Goal: Task Accomplishment & Management: Manage account settings

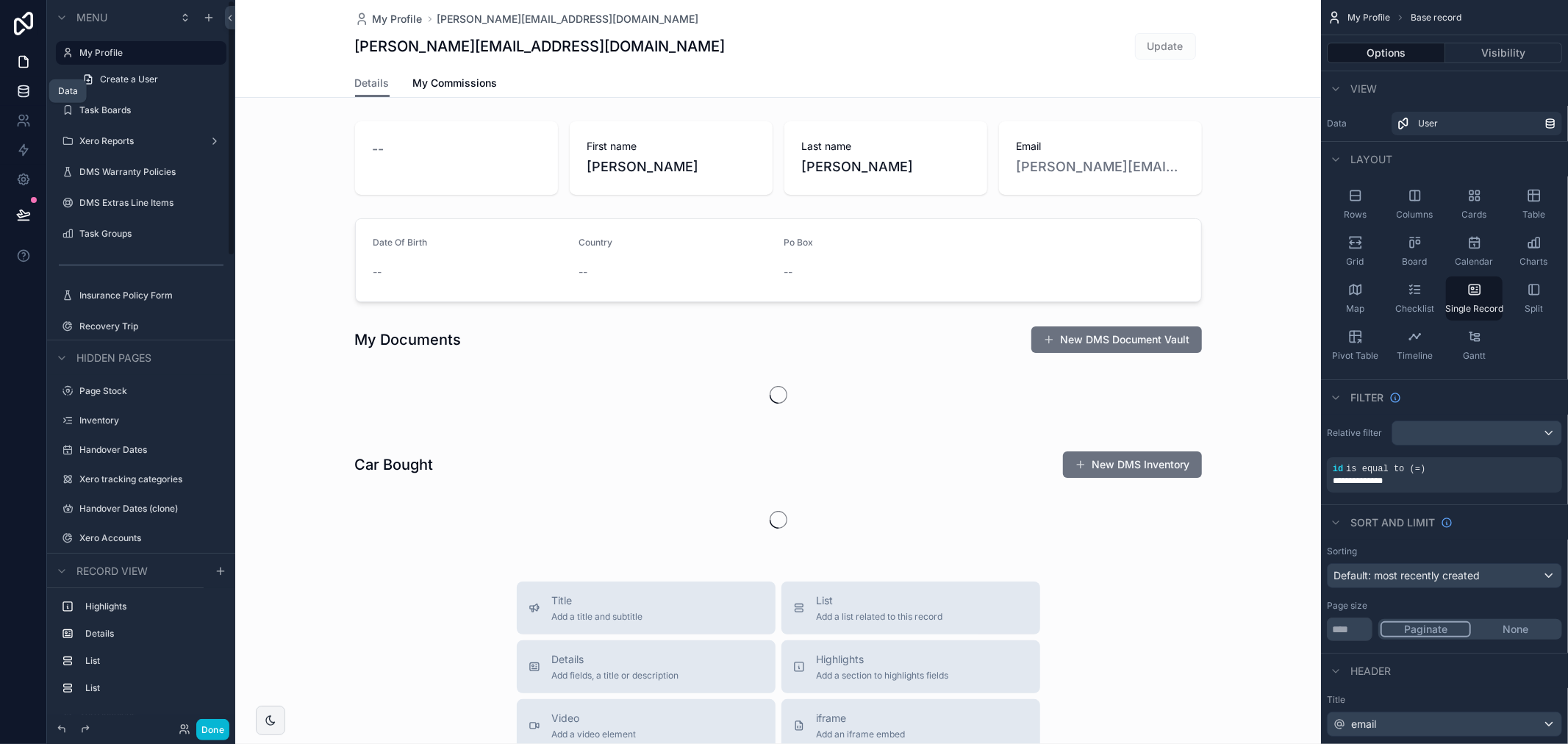
click at [16, 94] on icon at bounding box center [23, 91] width 15 height 15
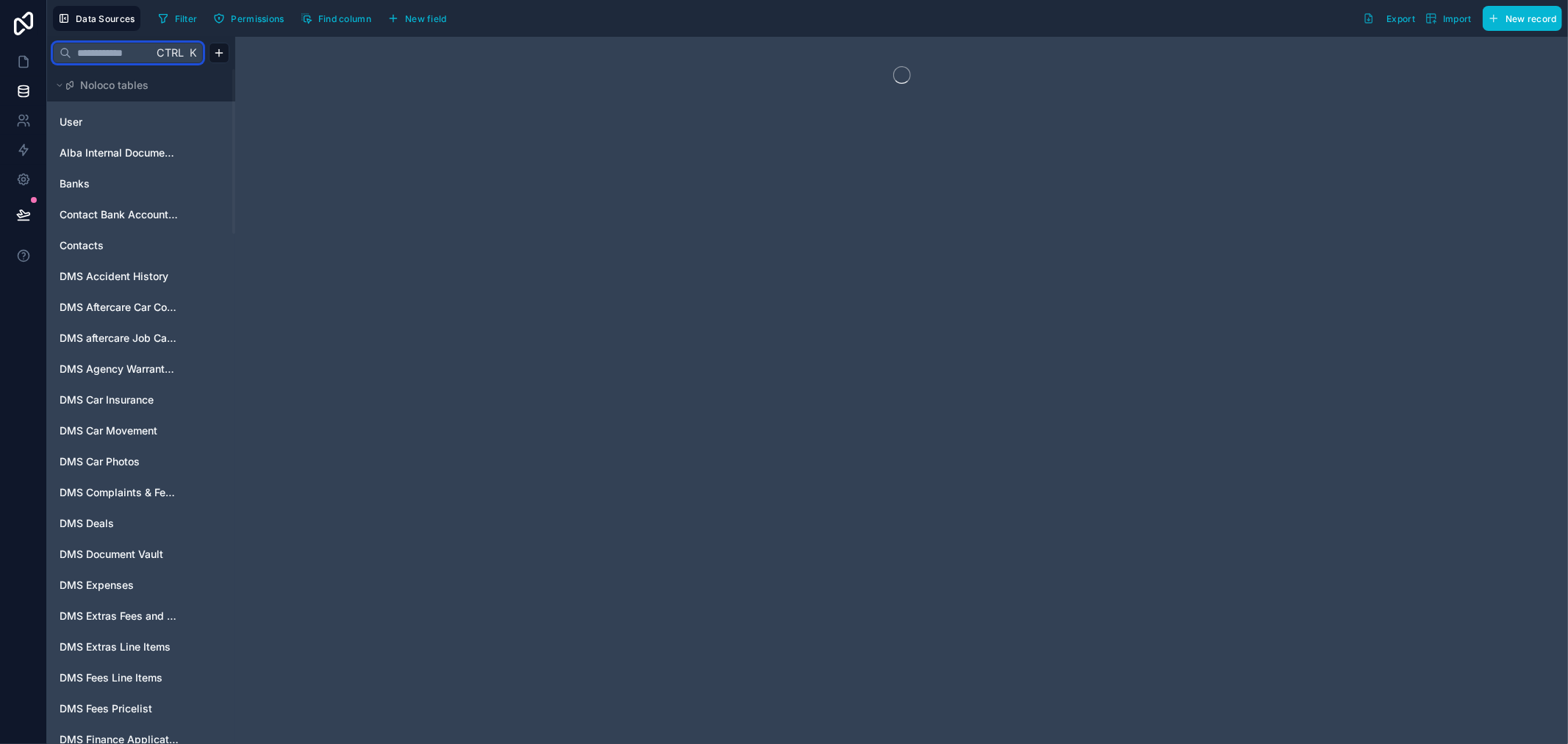
click at [86, 49] on input "text" at bounding box center [112, 52] width 82 height 26
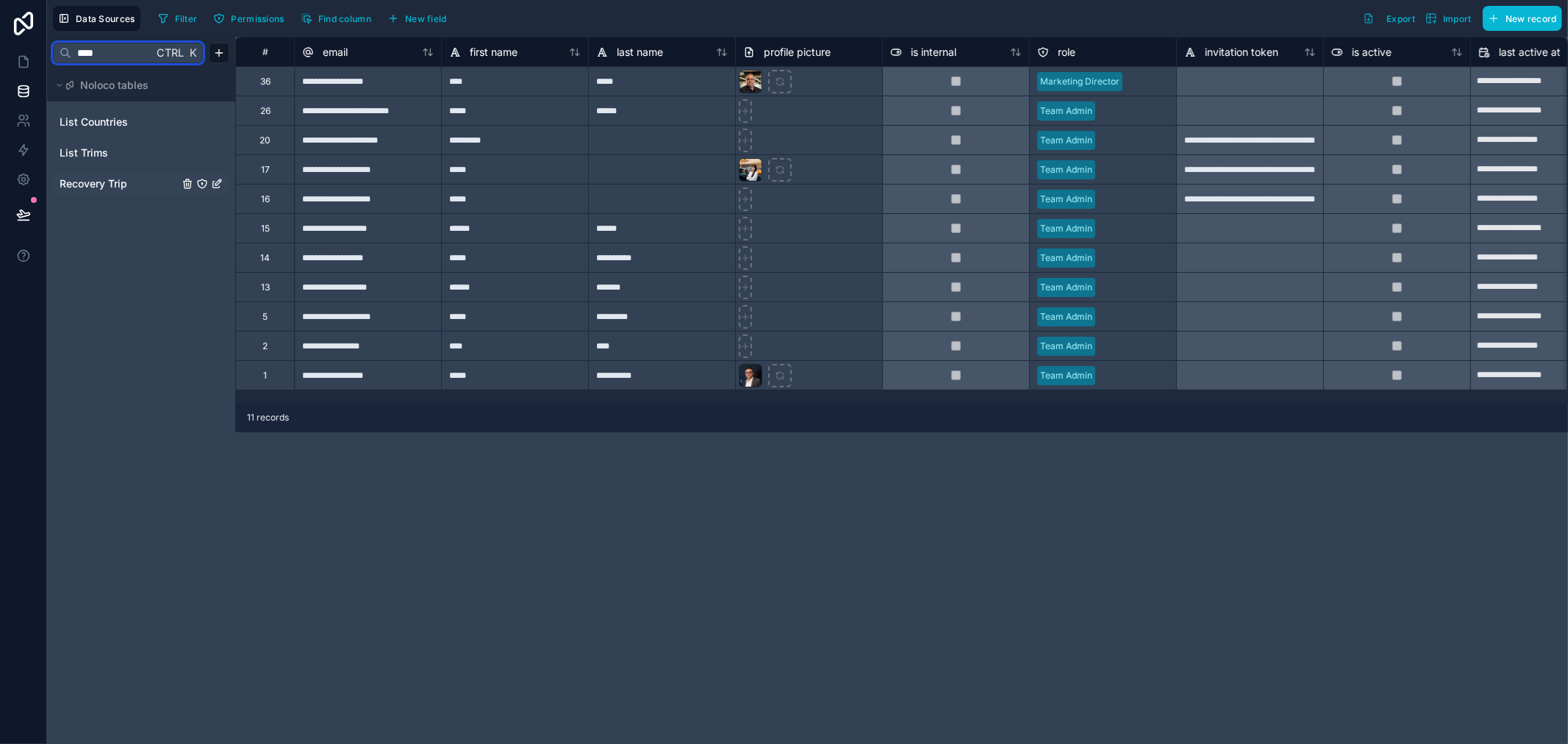
type input "****"
click at [81, 188] on span "Recovery Trip" at bounding box center [93, 184] width 68 height 15
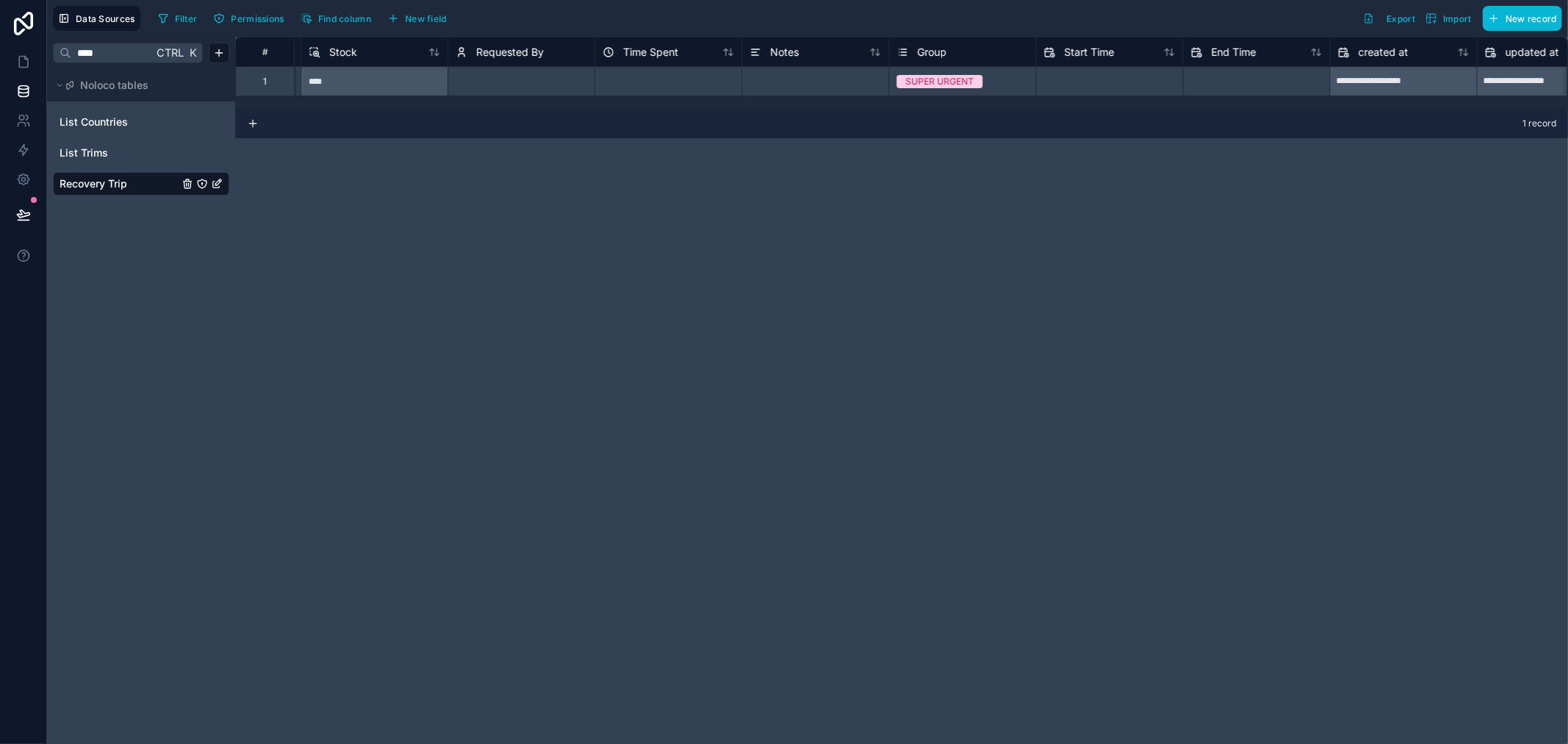
scroll to position [0, 1373]
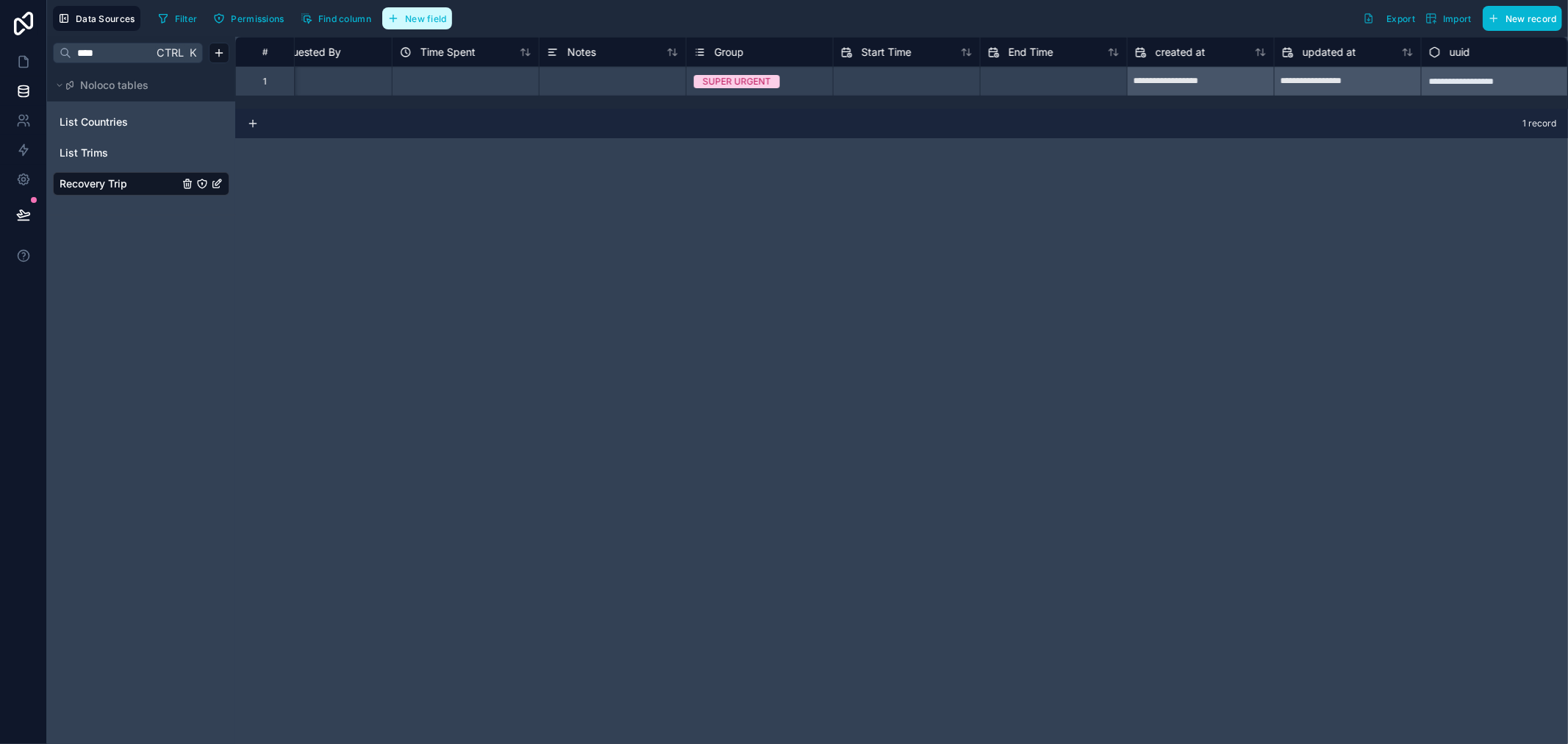
click at [400, 24] on button "New field" at bounding box center [417, 19] width 69 height 22
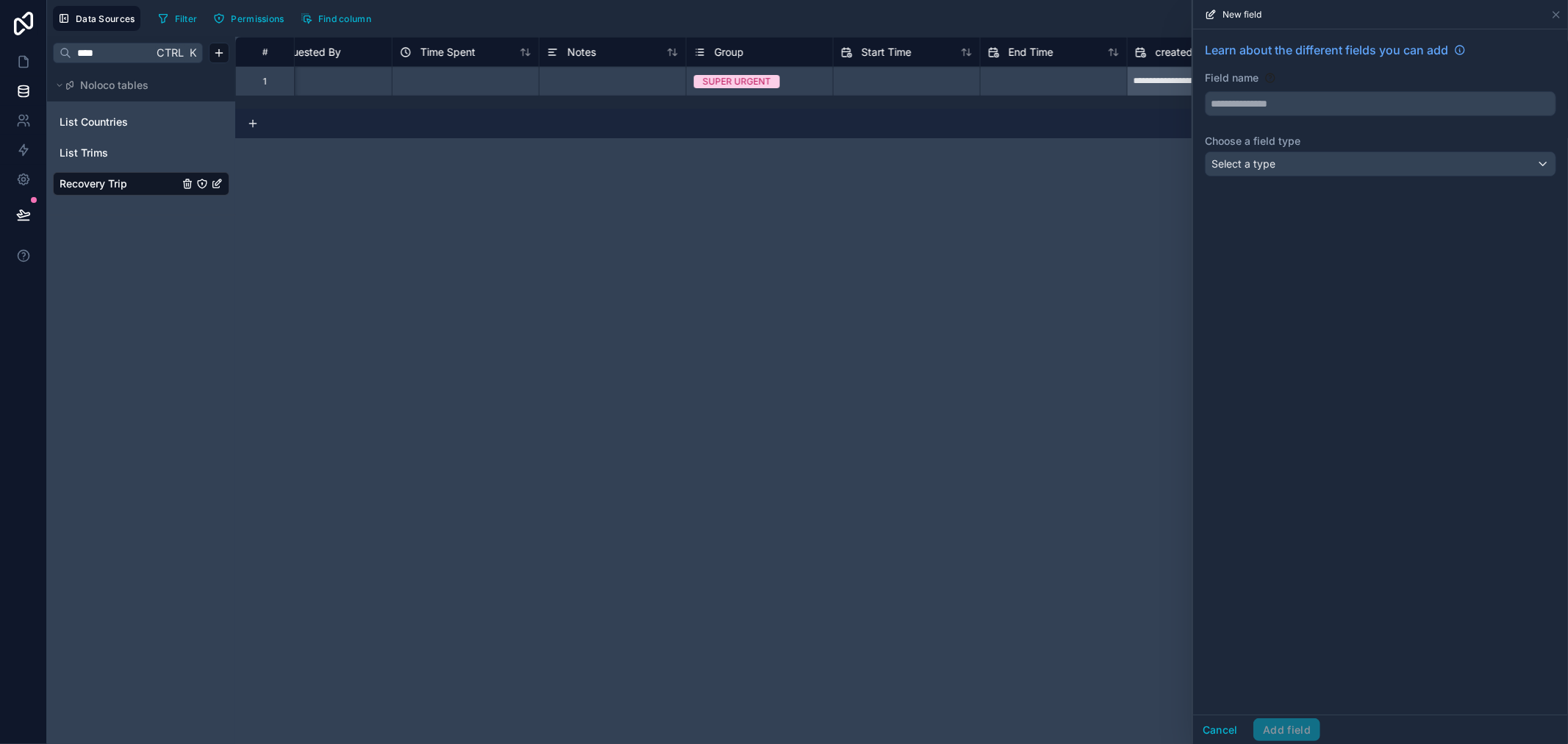
click at [1276, 82] on div "Field name" at bounding box center [1380, 77] width 351 height 15
click at [1283, 94] on input "text" at bounding box center [1380, 103] width 350 height 23
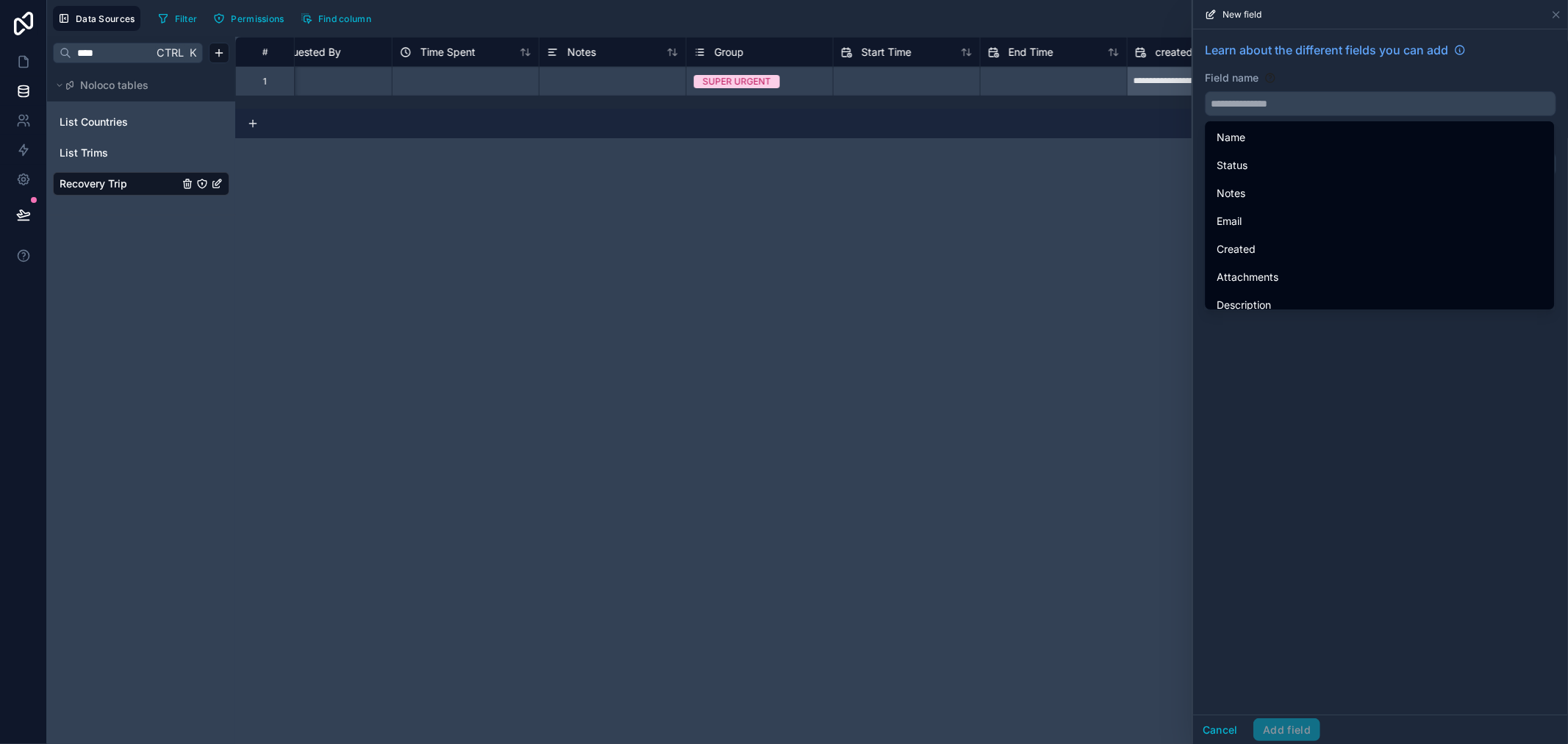
click at [1285, 118] on div "Name Status Notes Email Created Attachments Description Last Name Type First Na…" at bounding box center [1380, 214] width 351 height 193
click at [1295, 113] on div "**********" at bounding box center [808, 372] width 1521 height 744
click at [1294, 103] on input "text" at bounding box center [1380, 103] width 350 height 23
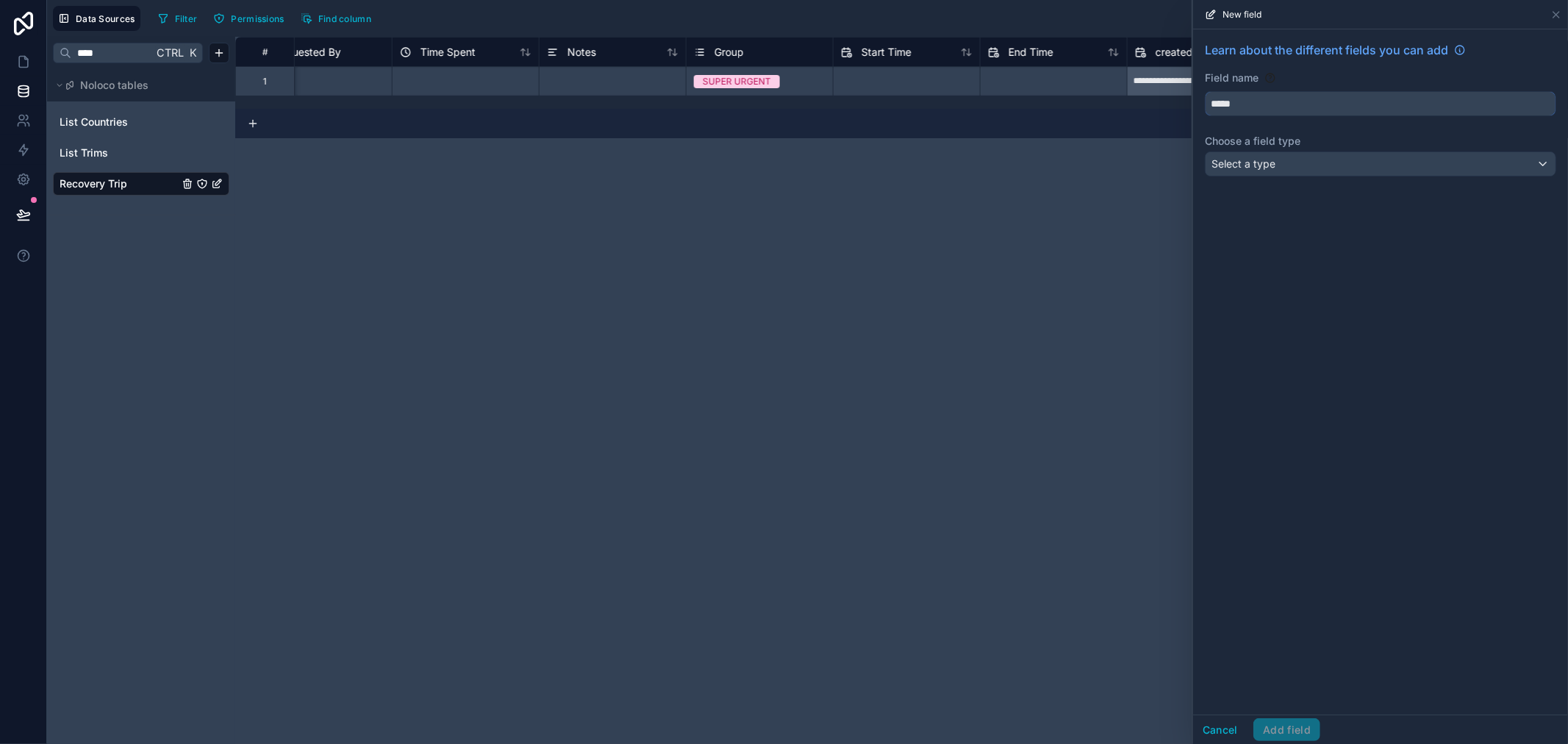
click at [1205, 91] on button "****" at bounding box center [1380, 103] width 351 height 25
type input "********"
drag, startPoint x: 1295, startPoint y: 188, endPoint x: 1292, endPoint y: 157, distance: 31.1
click at [1295, 188] on div "Learn about the different fields you can add Field name ******** Choose a field…" at bounding box center [1381, 111] width 375 height 164
click at [1291, 157] on div "Select a type" at bounding box center [1380, 164] width 350 height 23
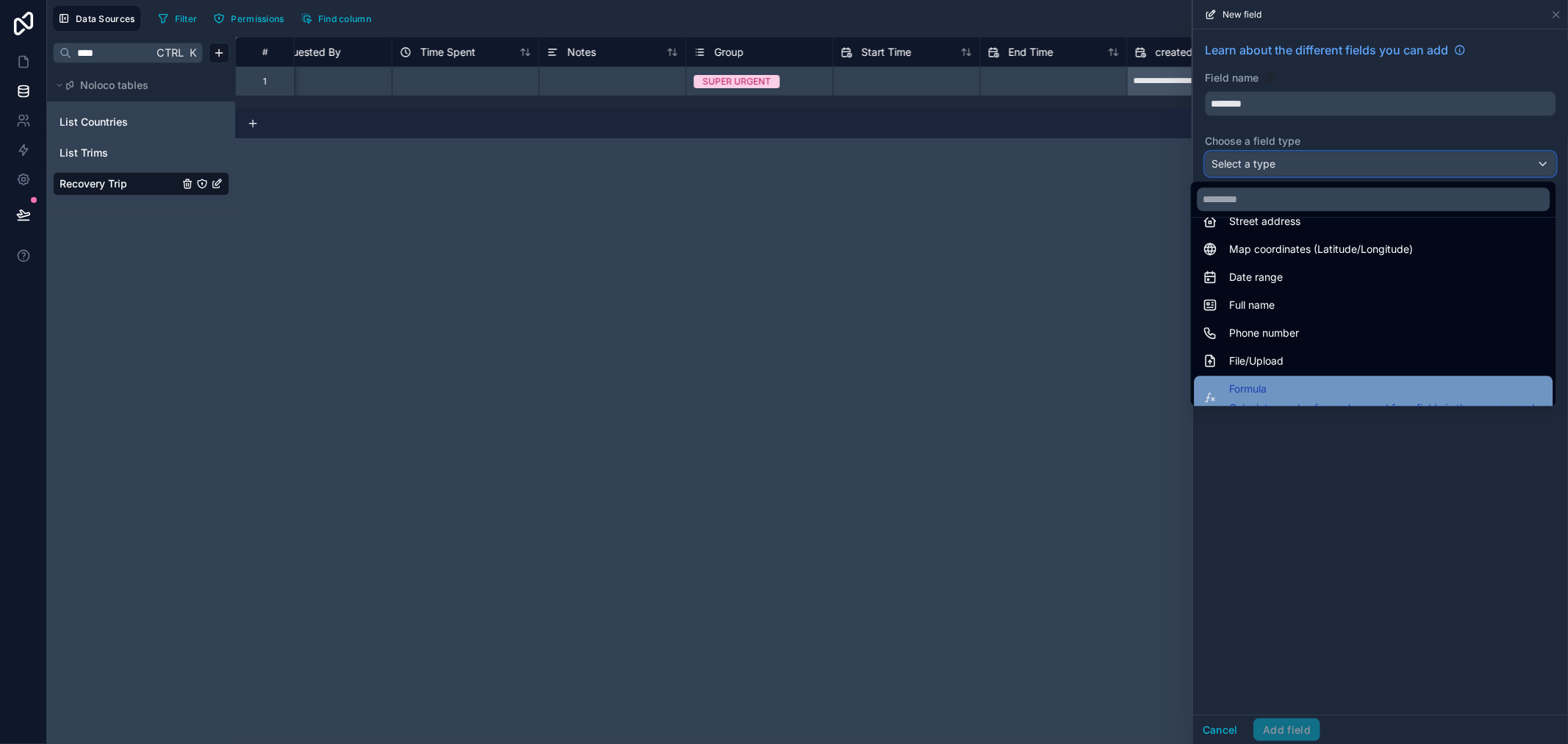
scroll to position [163, 0]
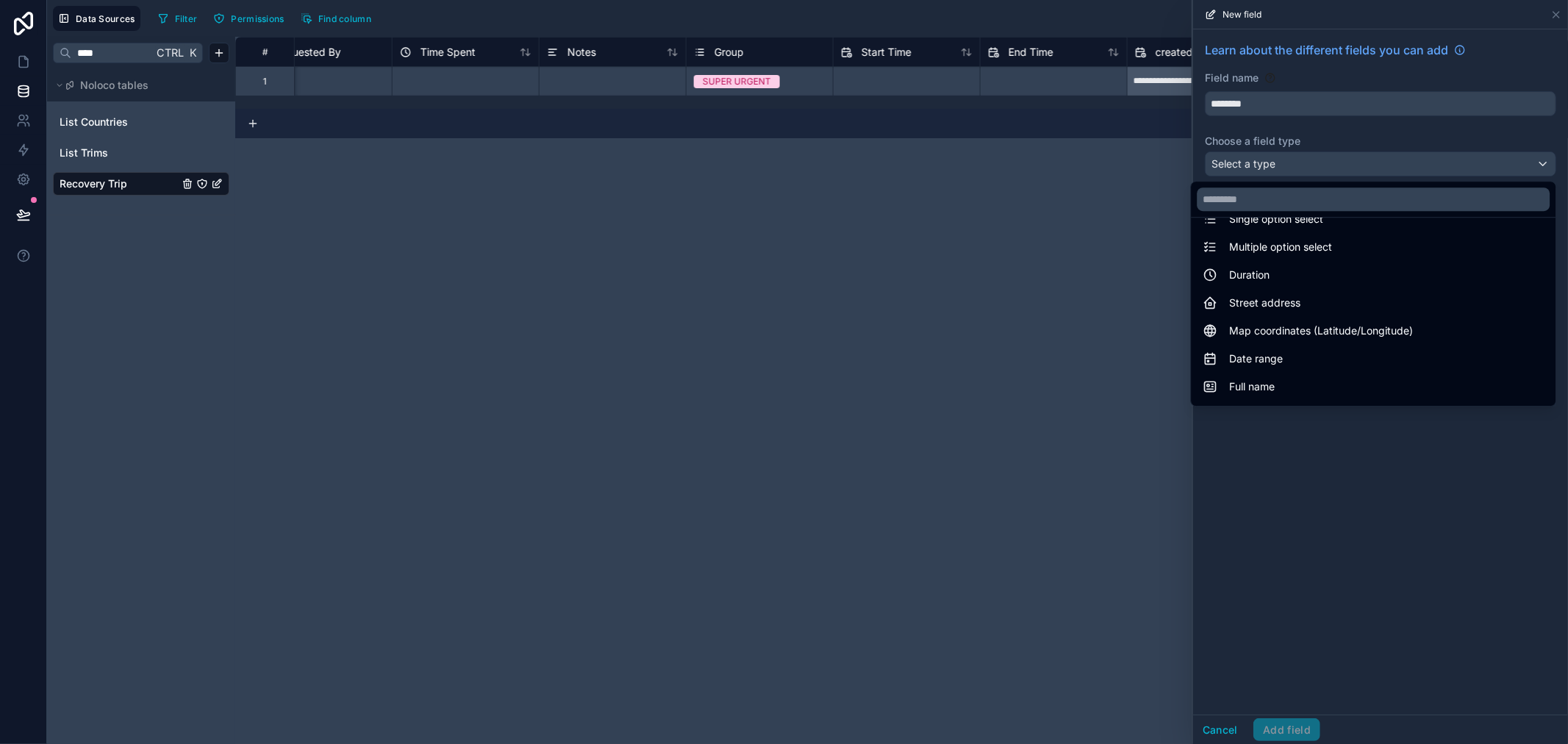
click at [1285, 323] on span "Map coordinates (Latitude/Longitude)" at bounding box center [1321, 330] width 184 height 18
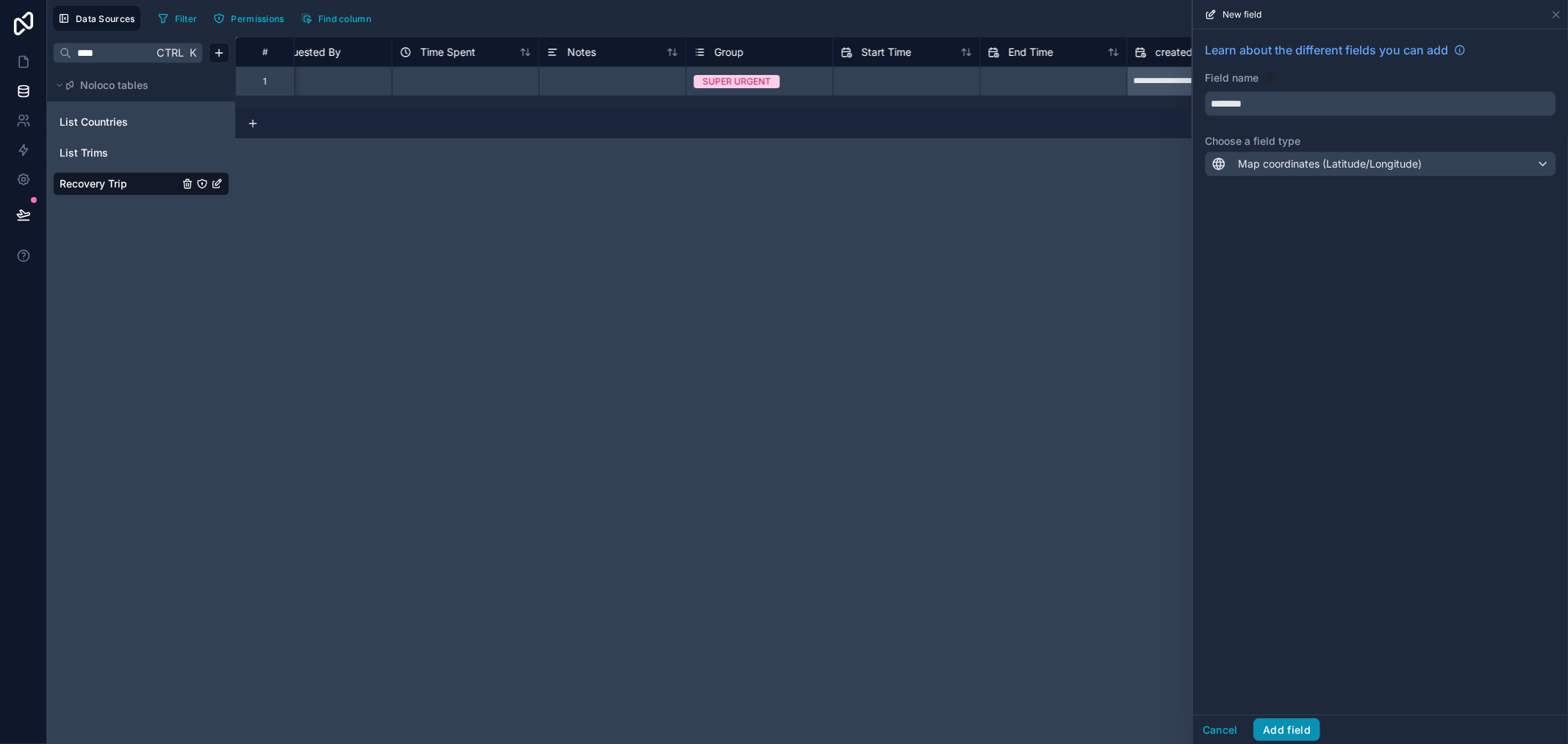
click at [1309, 730] on button "Add field" at bounding box center [1287, 729] width 67 height 23
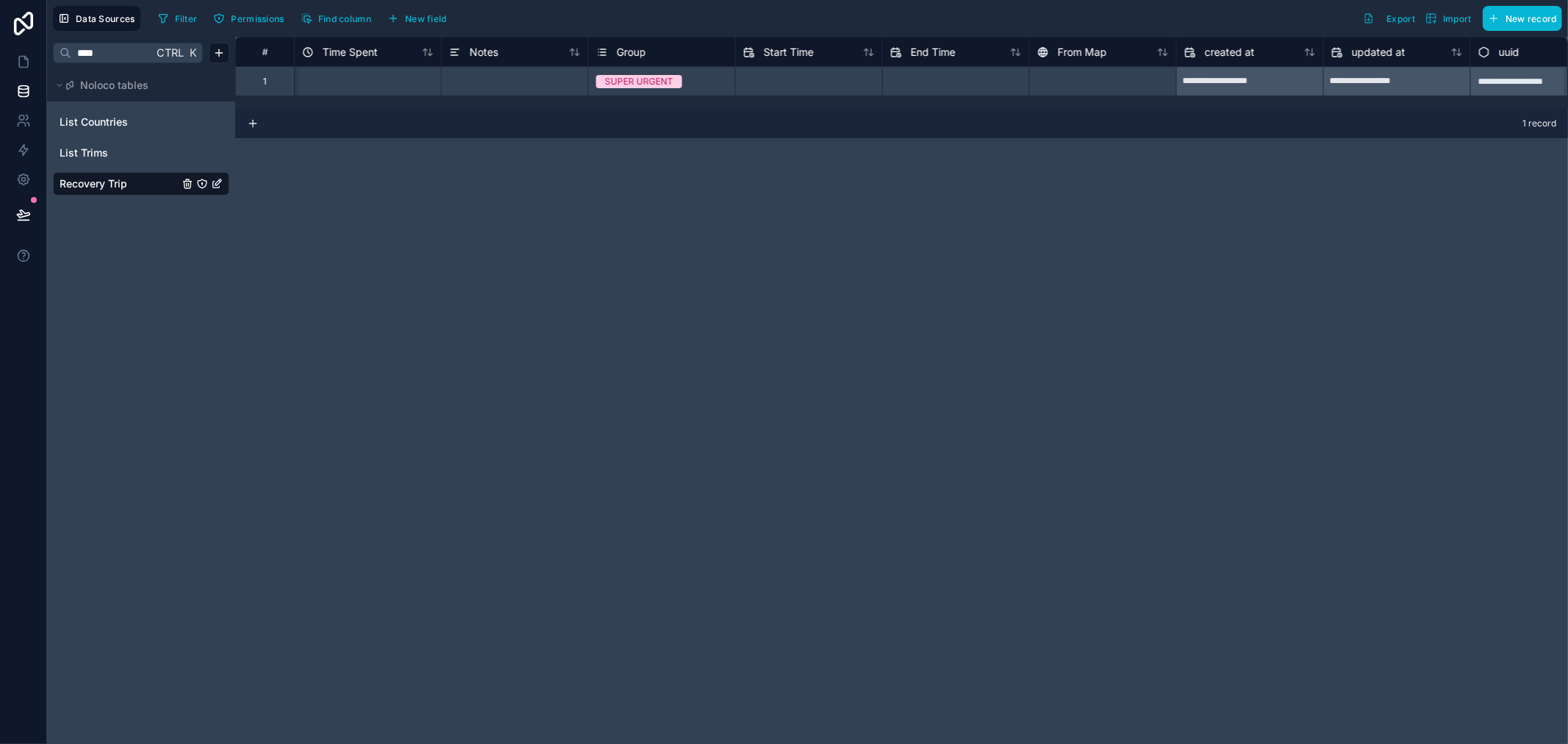
scroll to position [0, 1520]
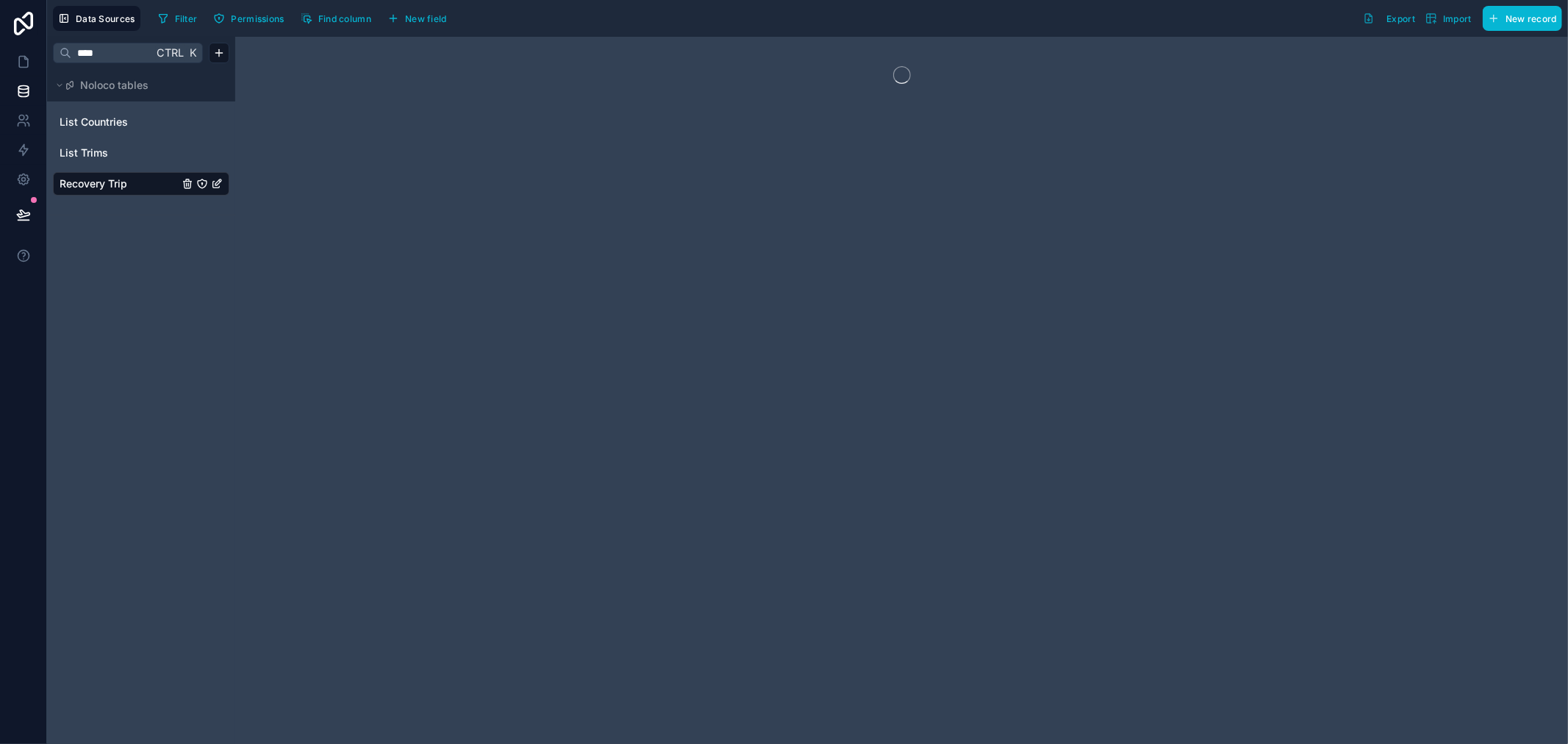
click at [1021, 75] on div at bounding box center [902, 391] width 1333 height 707
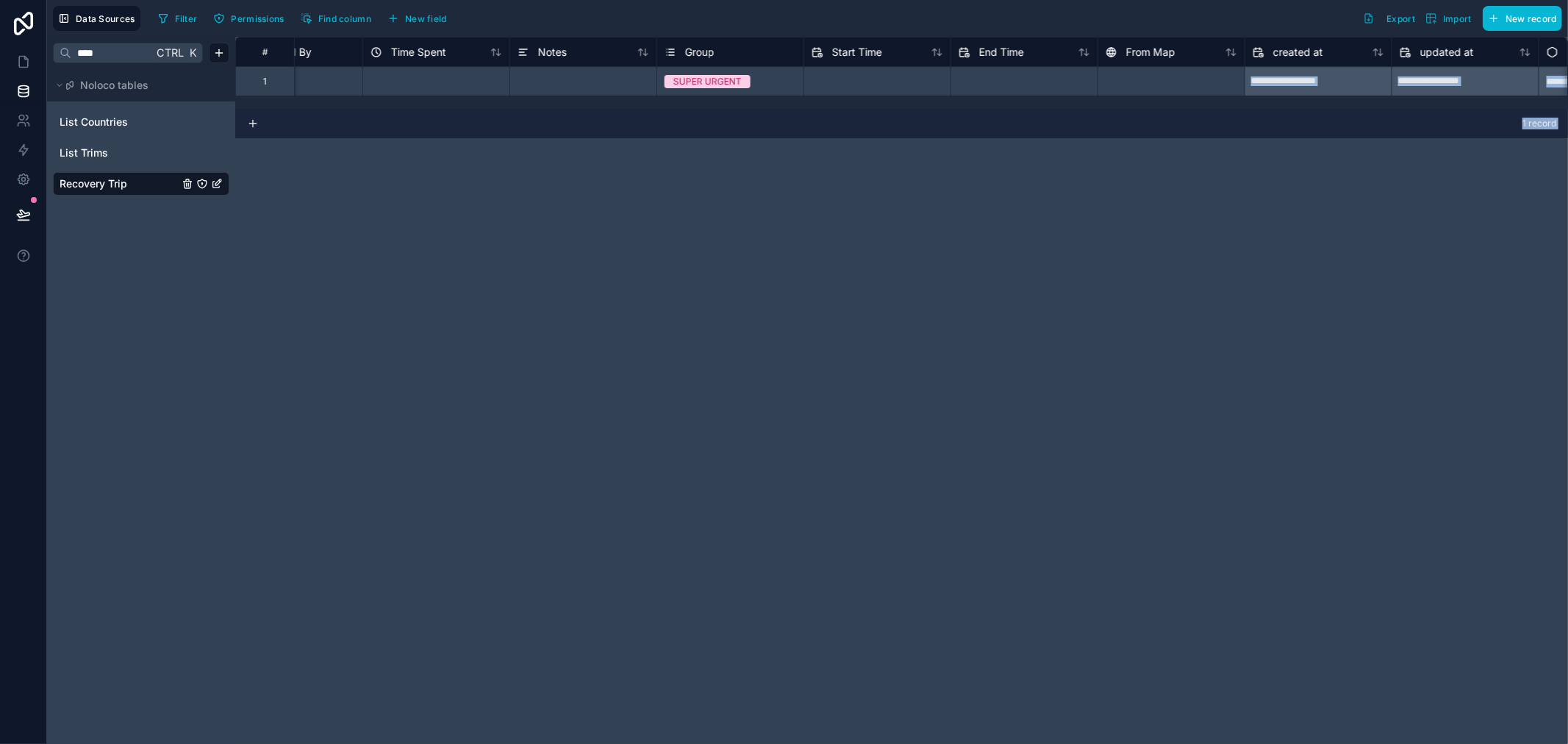
scroll to position [0, 1409]
click at [1145, 90] on div at bounding box center [1164, 81] width 147 height 29
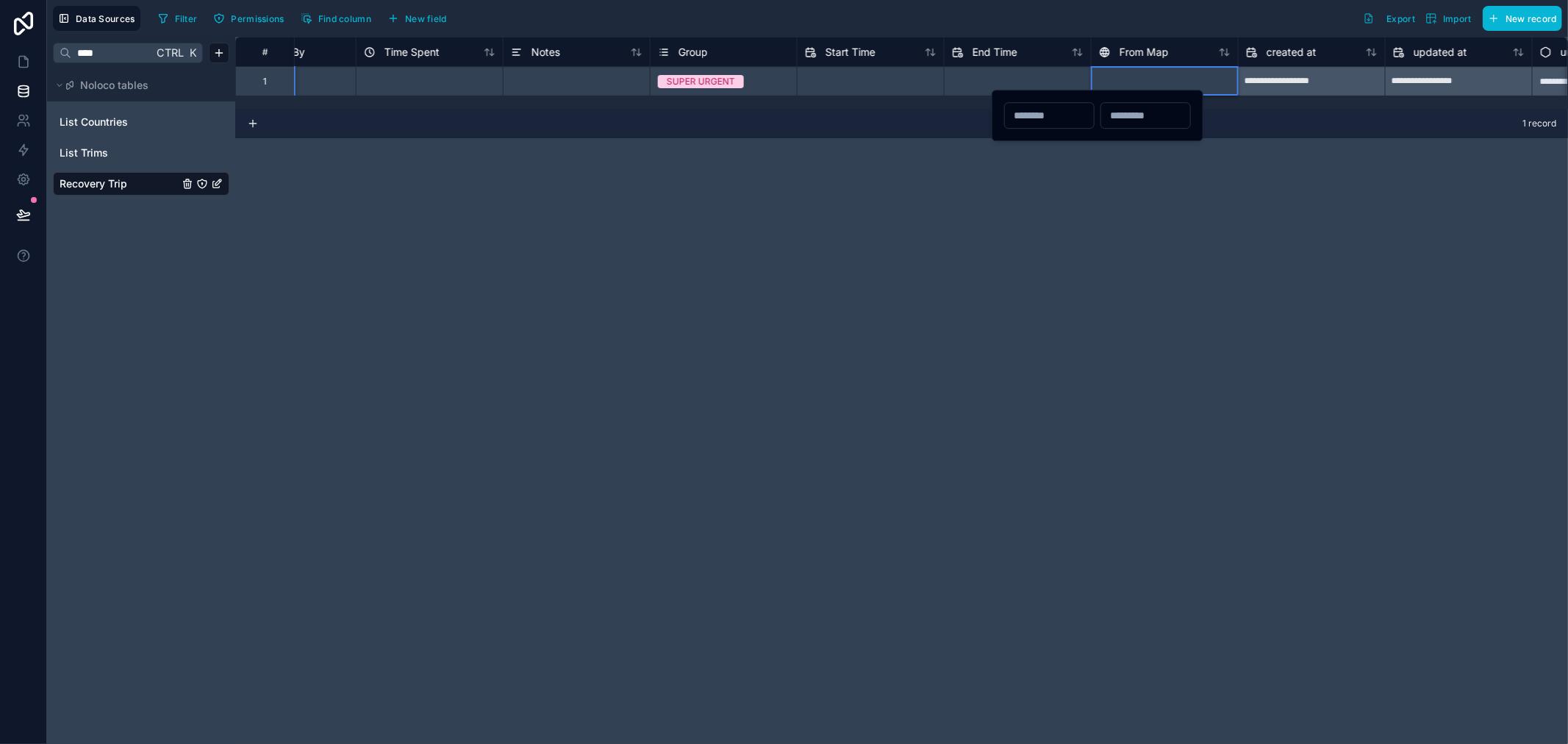
click at [1143, 82] on div at bounding box center [1164, 81] width 147 height 29
click at [1133, 89] on div at bounding box center [1164, 81] width 147 height 29
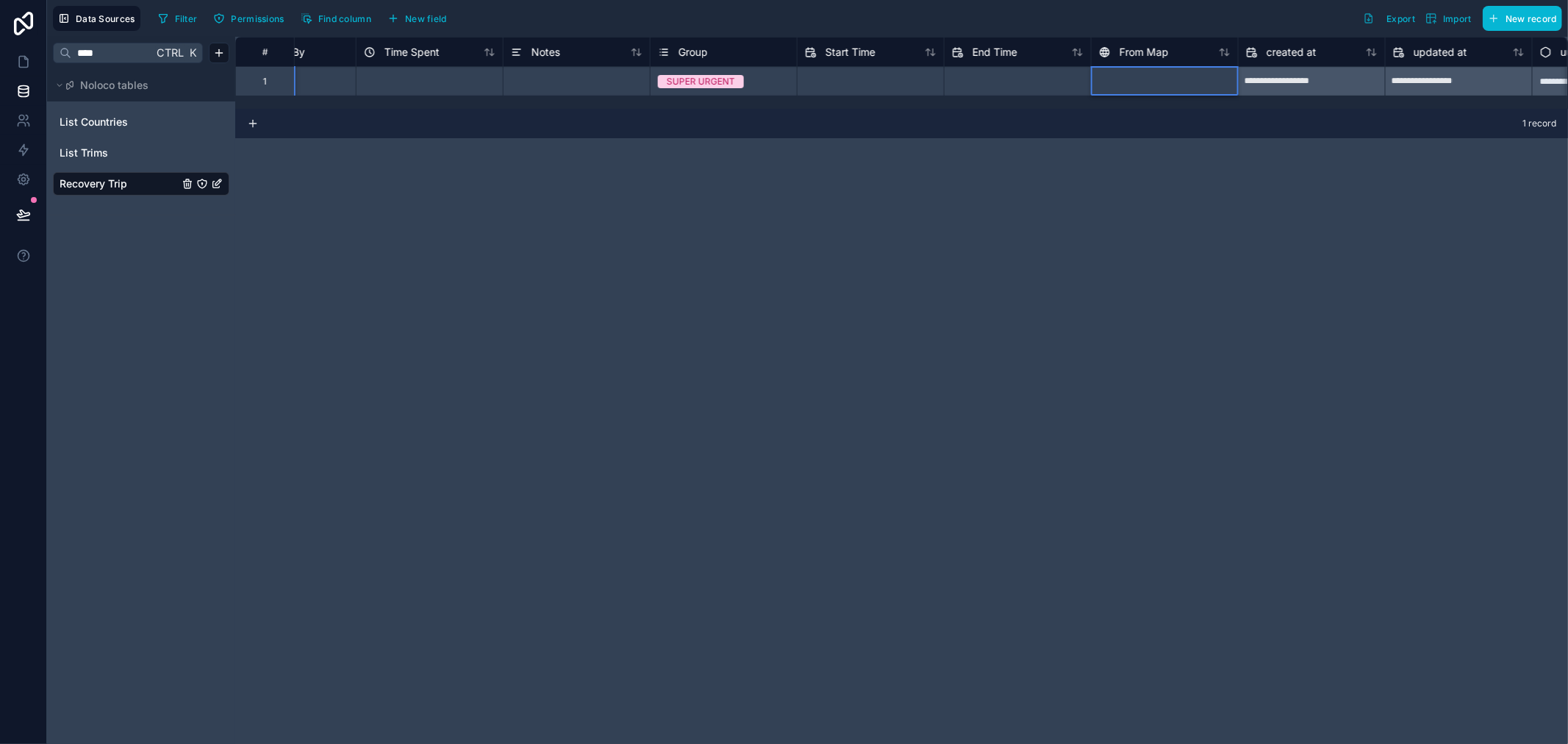
click at [1133, 89] on div at bounding box center [1164, 81] width 147 height 29
click at [1134, 82] on div at bounding box center [1164, 81] width 147 height 29
click at [1144, 84] on div at bounding box center [1164, 81] width 147 height 29
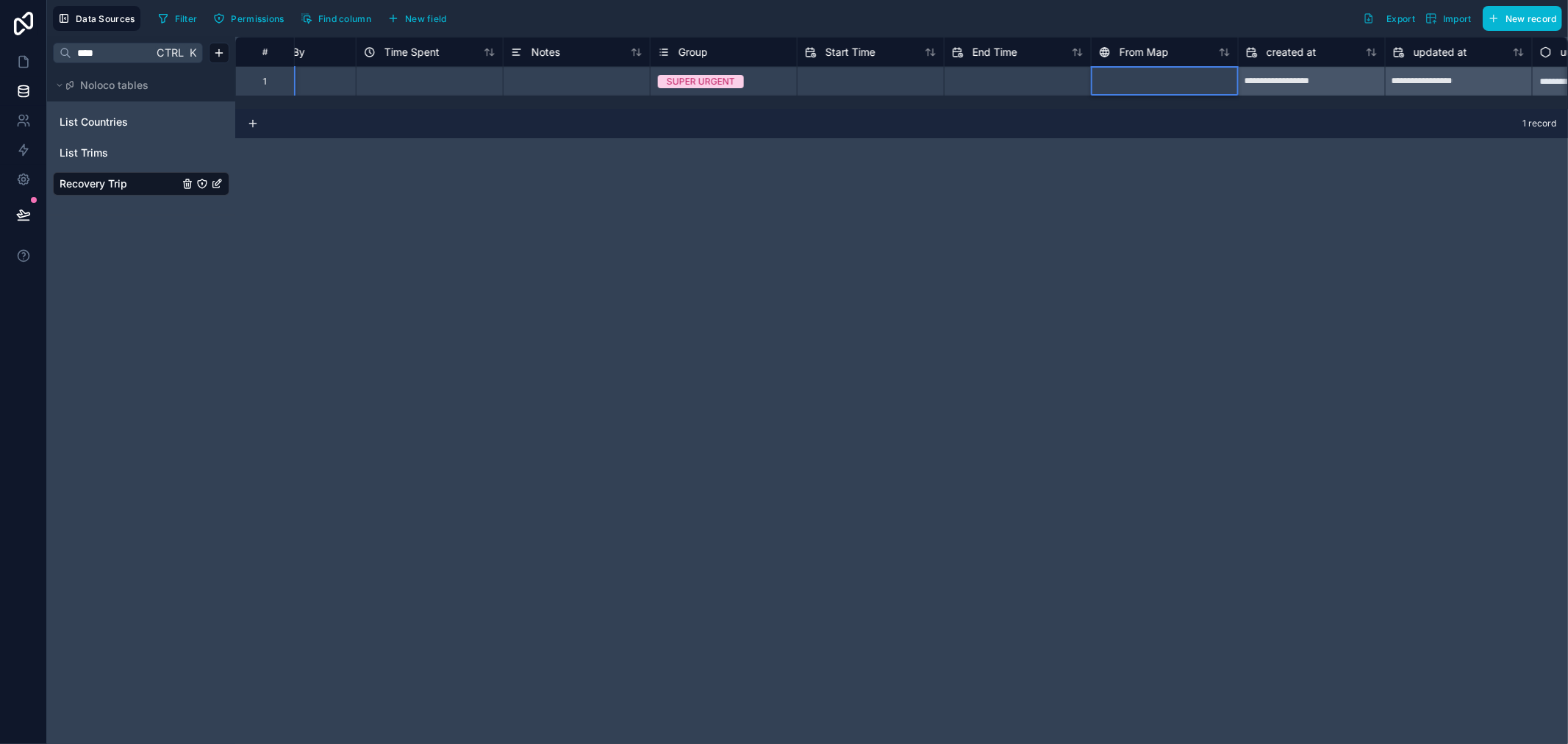
click at [1143, 83] on div at bounding box center [1164, 81] width 147 height 29
click at [1101, 8] on div "Filter Permissions Find column New field Export Import New record" at bounding box center [857, 19] width 1411 height 25
click at [1145, 76] on div at bounding box center [1164, 81] width 147 height 29
type input "*"
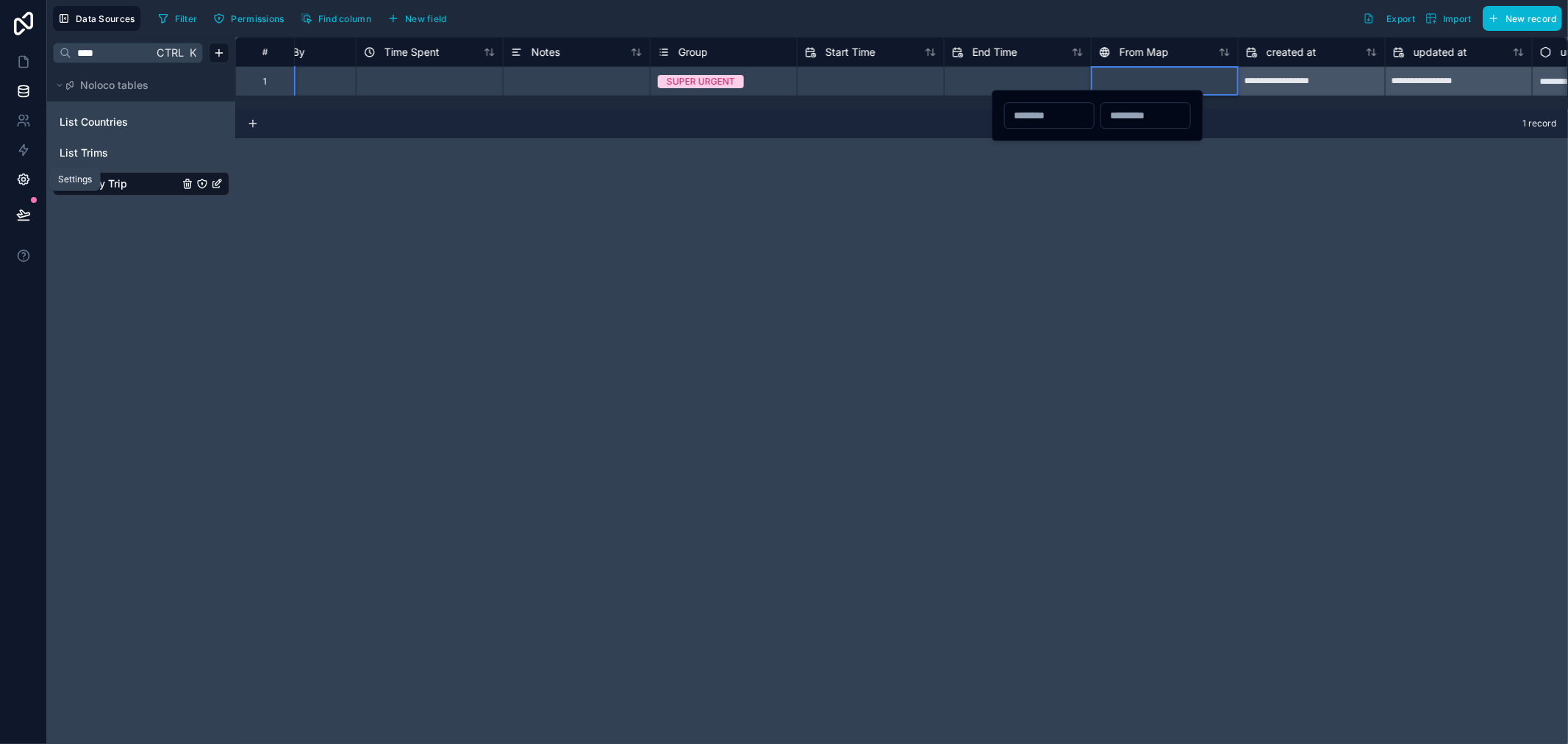
click at [29, 169] on link at bounding box center [23, 179] width 46 height 29
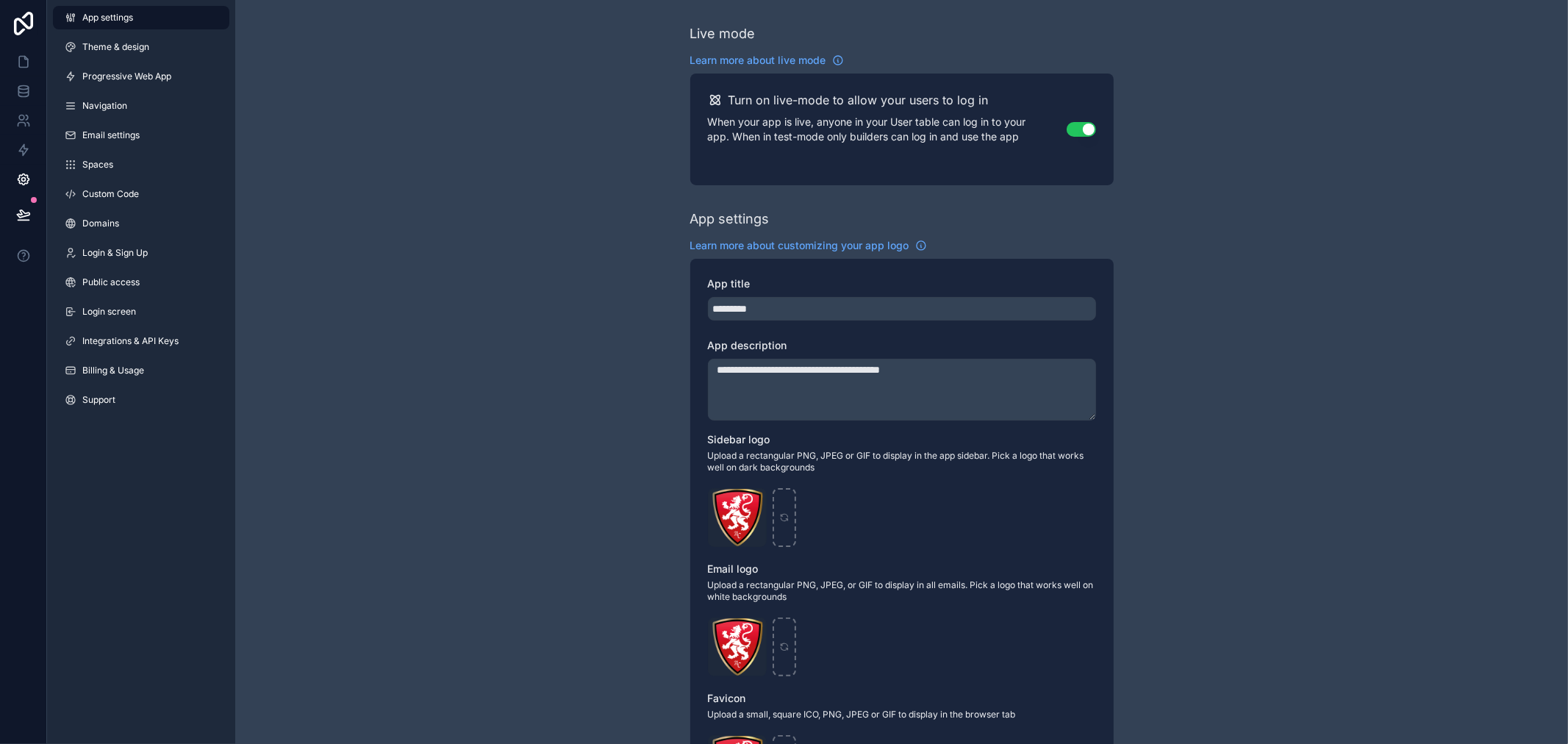
click at [150, 62] on div "App settings Theme & design Progressive Web App Navigation Email settings Space…" at bounding box center [141, 211] width 188 height 424
click at [121, 309] on span "Login screen" at bounding box center [110, 311] width 54 height 12
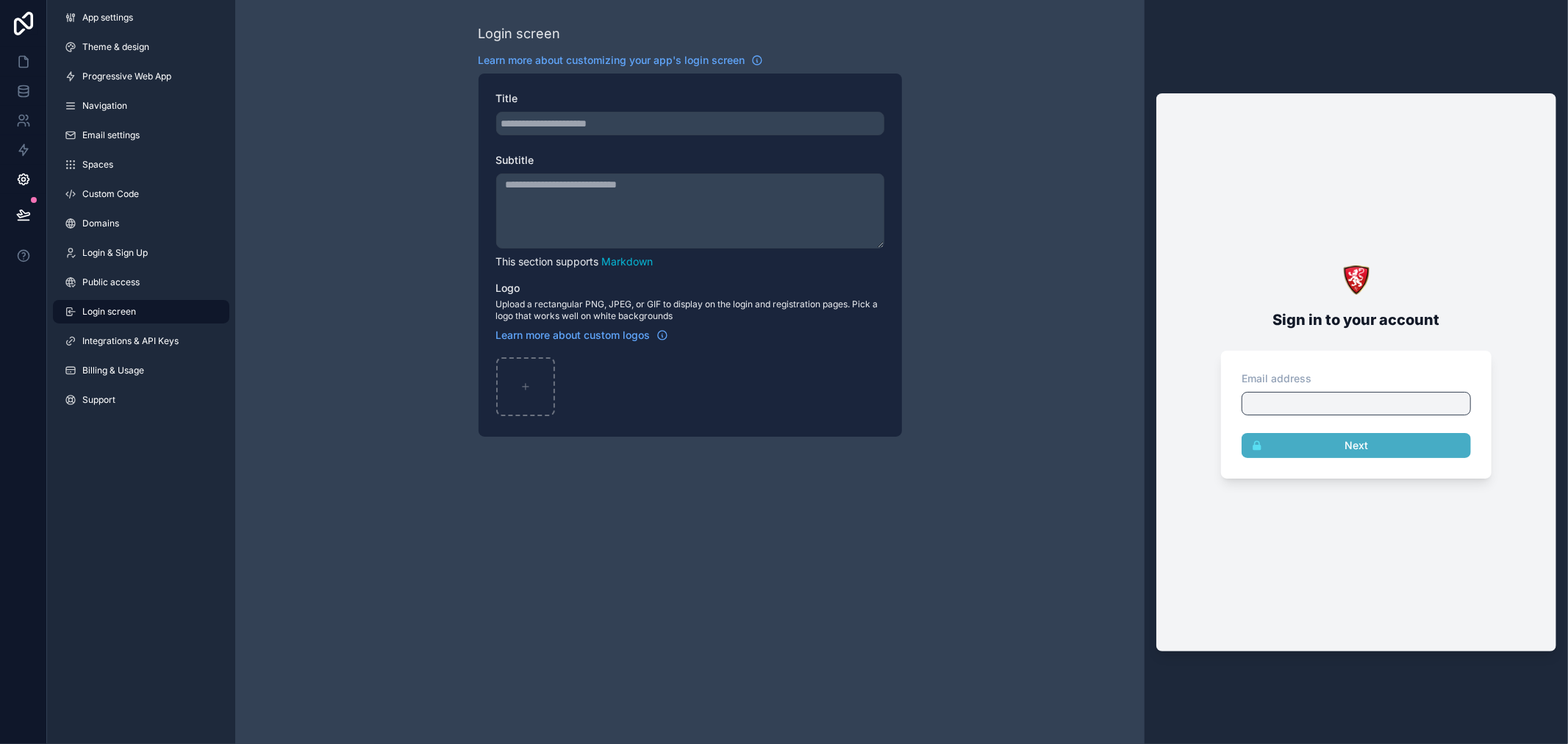
click at [490, 18] on div "Login screen Learn more about customizing your app's login screen Title Subtitl…" at bounding box center [690, 230] width 424 height 460
click at [147, 330] on link "Integrations & API Keys" at bounding box center [141, 341] width 177 height 23
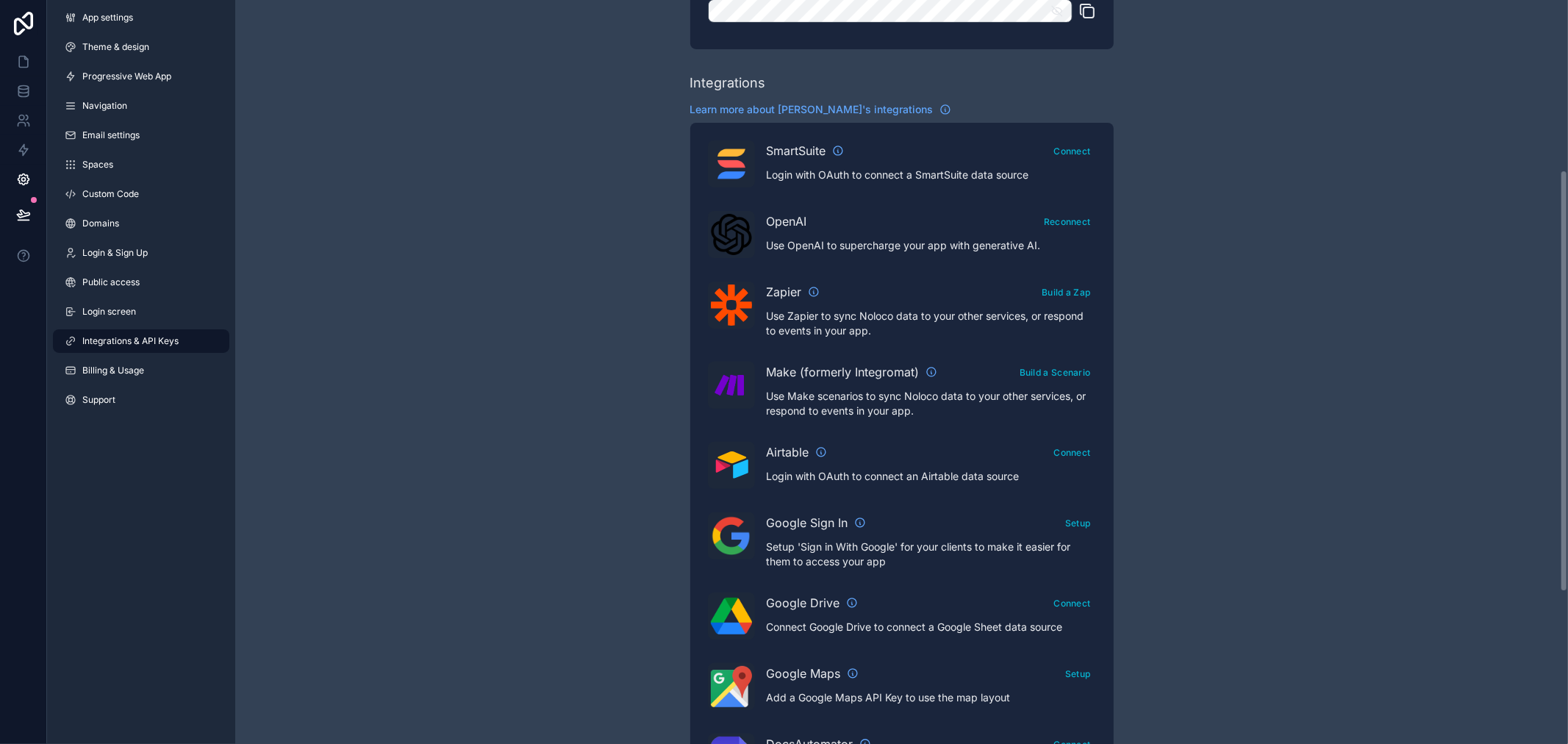
scroll to position [408, 0]
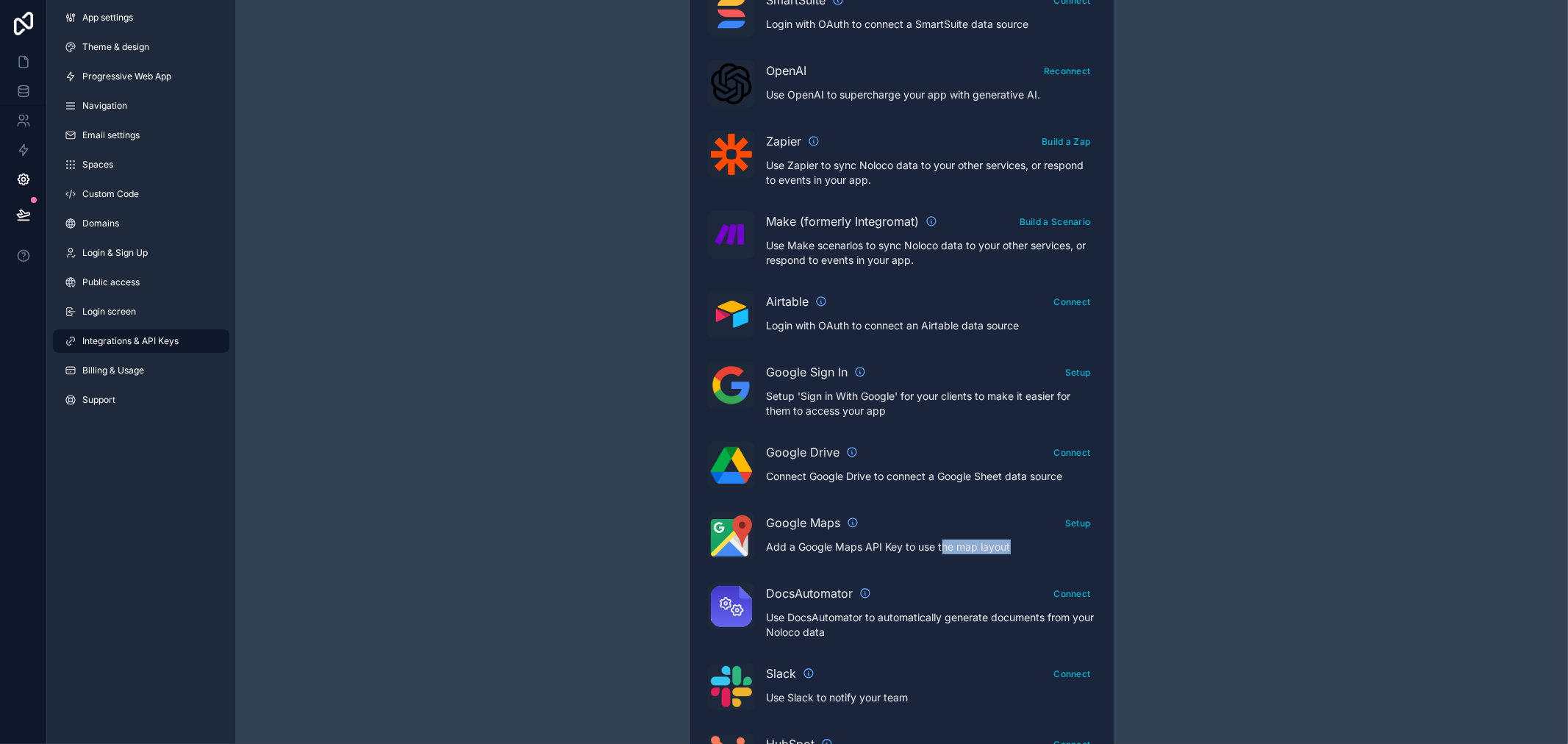
drag, startPoint x: 943, startPoint y: 545, endPoint x: 1015, endPoint y: 553, distance: 72.4
click at [1015, 553] on p "Add a Google Maps API Key to use the map layout" at bounding box center [931, 546] width 330 height 15
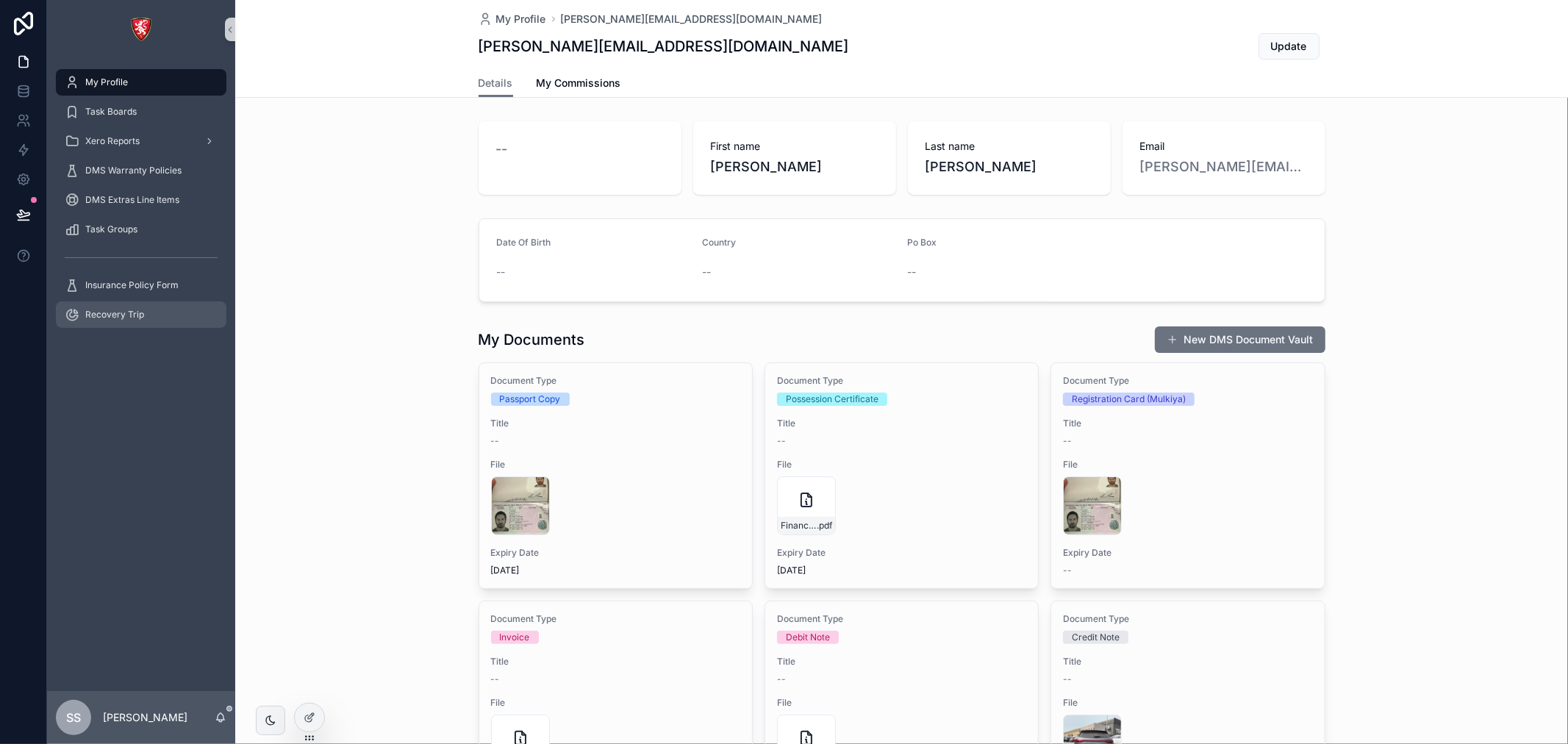
click at [120, 309] on span "Recovery Trip" at bounding box center [114, 314] width 59 height 12
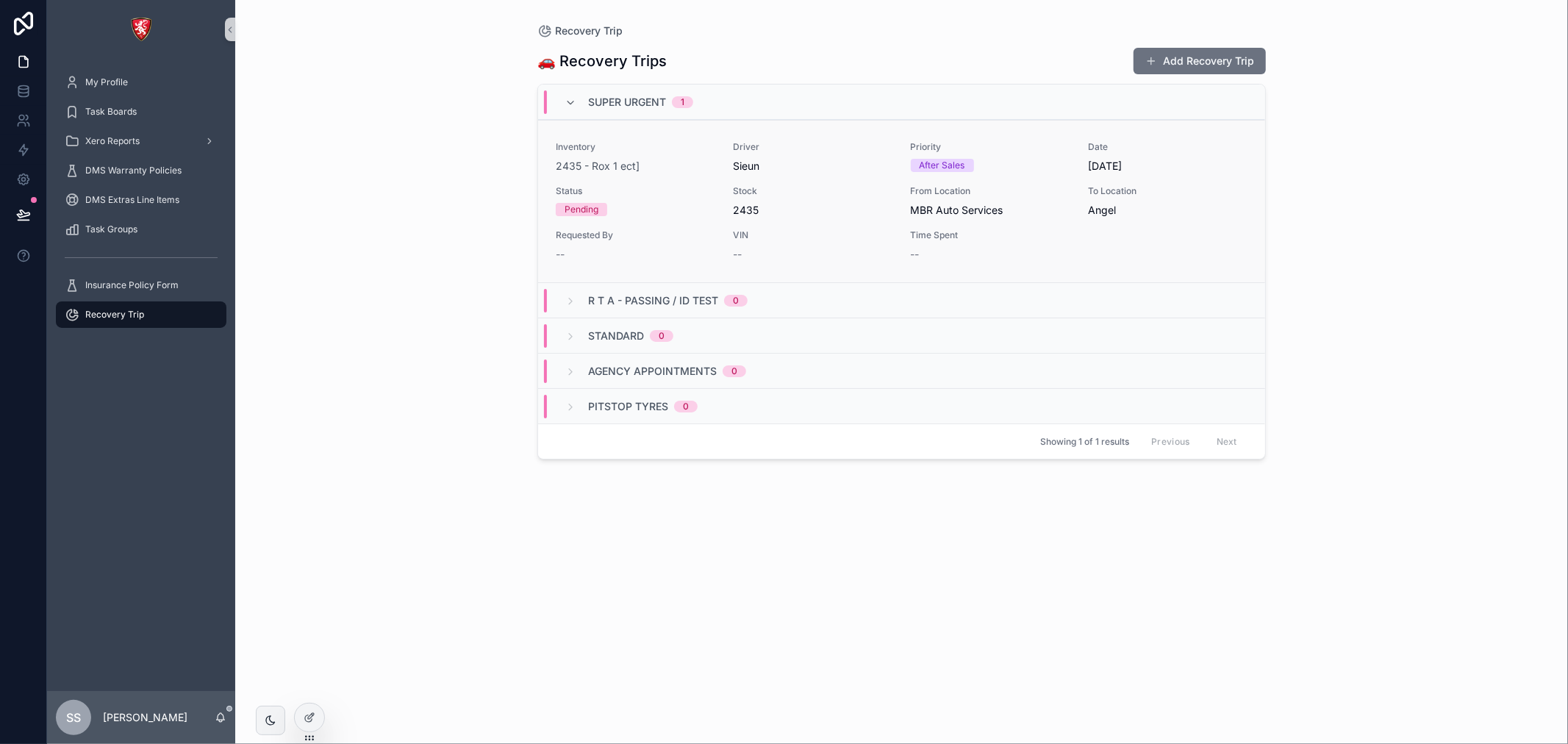
click at [647, 171] on div "2435 - Rox 1 ect]" at bounding box center [635, 166] width 160 height 15
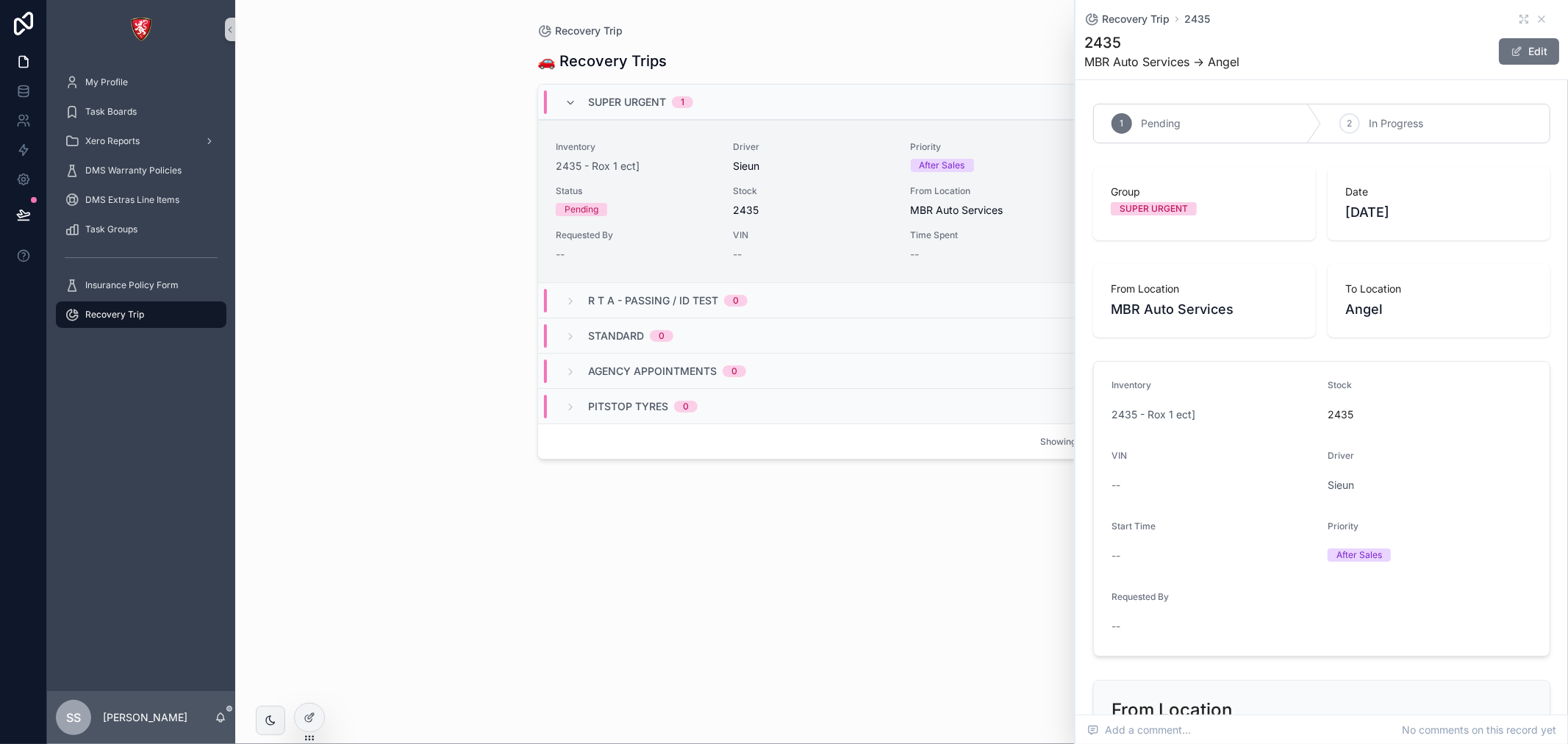
click at [725, 67] on div "🚗 Recovery Trips Add Recovery Trip" at bounding box center [902, 61] width 729 height 28
click at [686, 52] on div "🚗 Recovery Trips Add Recovery Trip" at bounding box center [902, 61] width 729 height 28
click at [1527, 12] on div "Recovery Trip 2435" at bounding box center [1322, 19] width 475 height 15
click at [1539, 18] on icon "scrollable content" at bounding box center [1542, 19] width 6 height 6
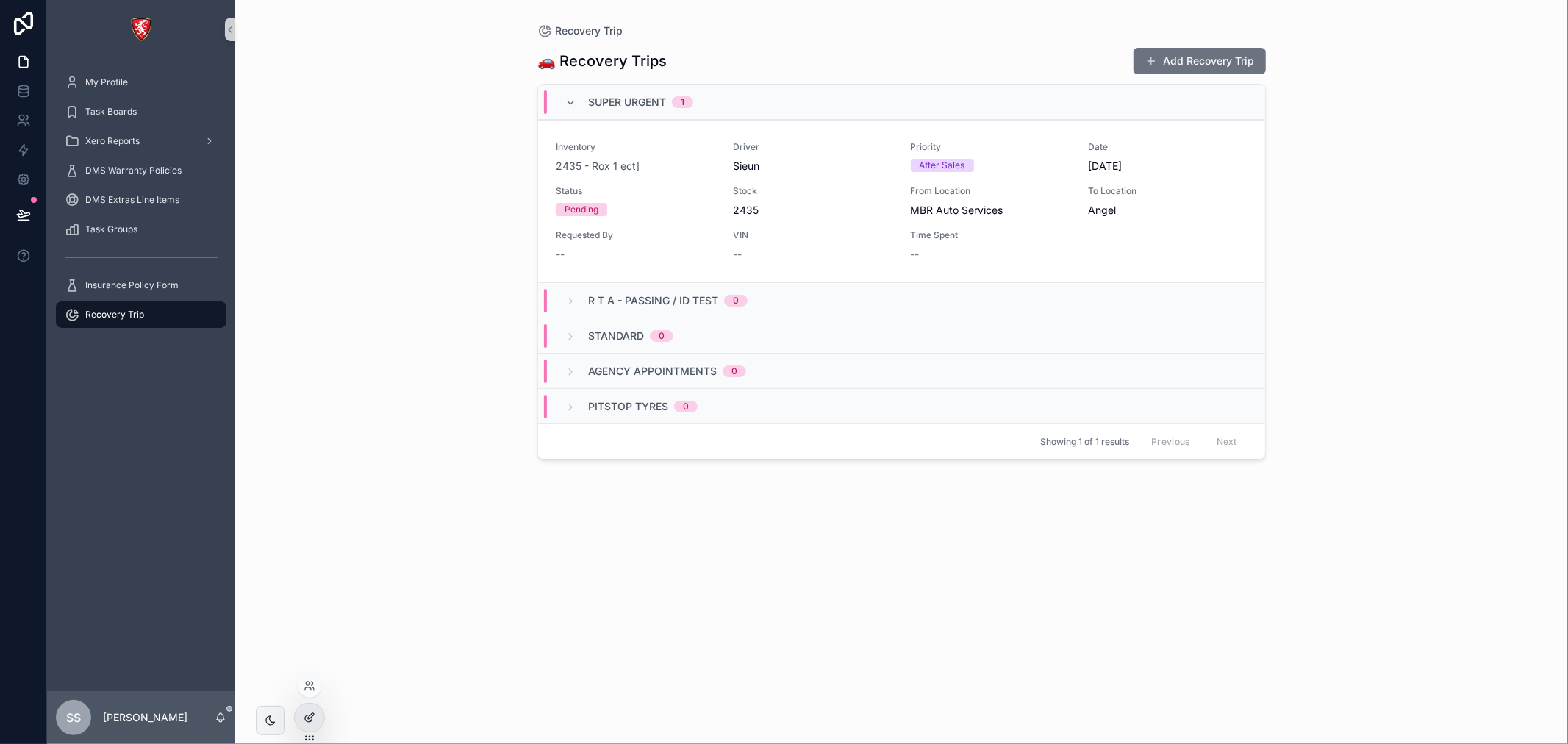
click at [313, 731] on div at bounding box center [310, 717] width 29 height 28
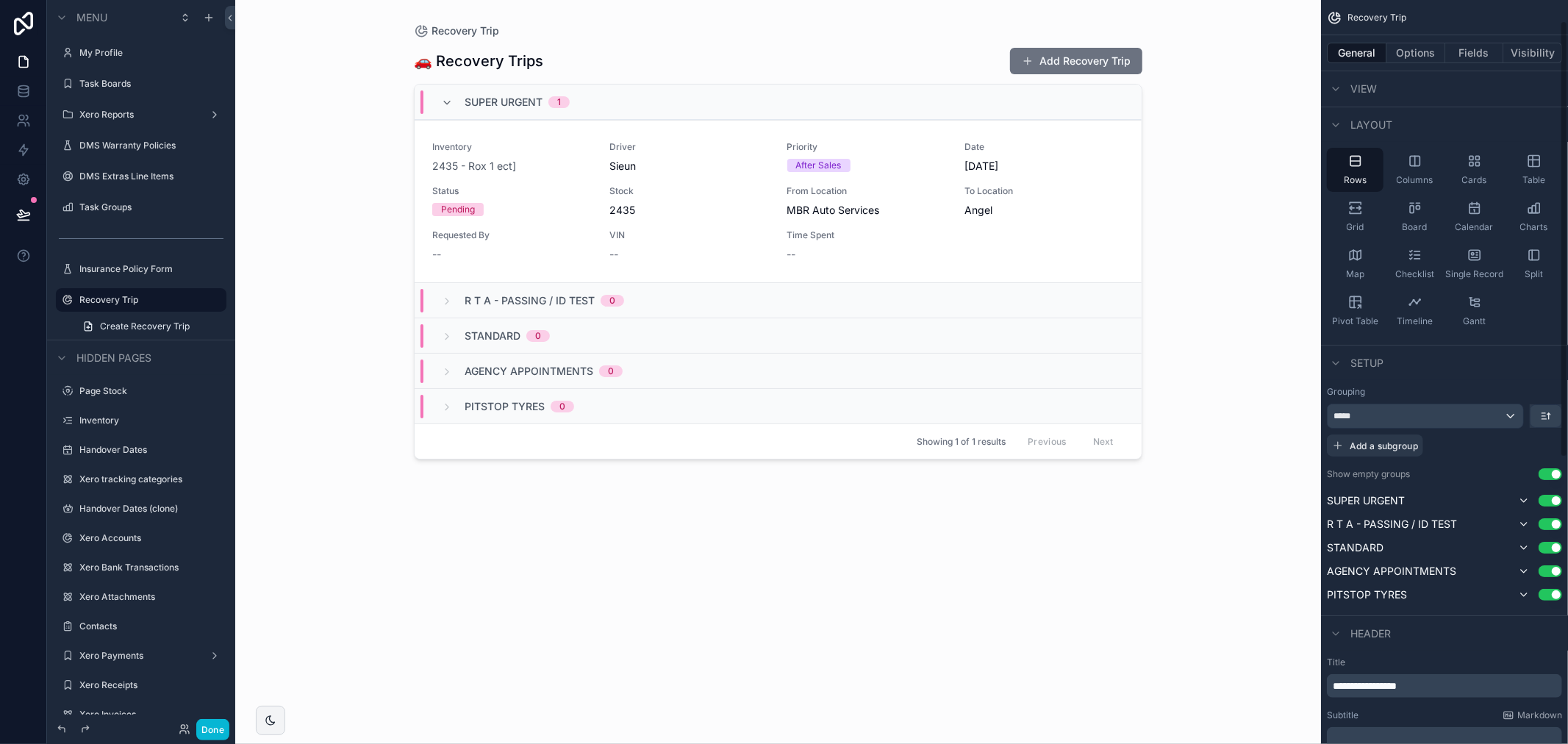
scroll to position [33, 0]
click at [1390, 45] on button "Options" at bounding box center [1416, 52] width 59 height 21
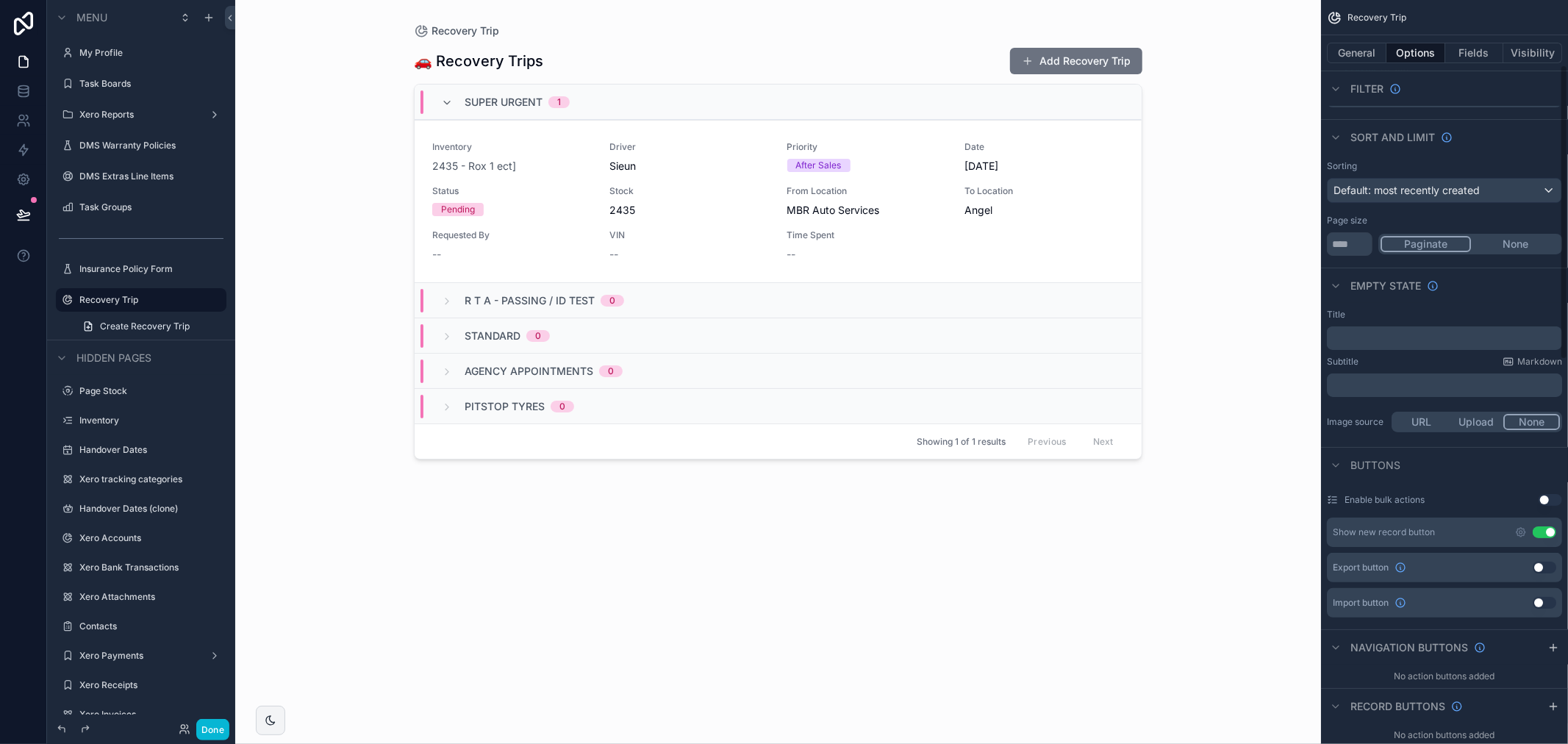
scroll to position [163, 0]
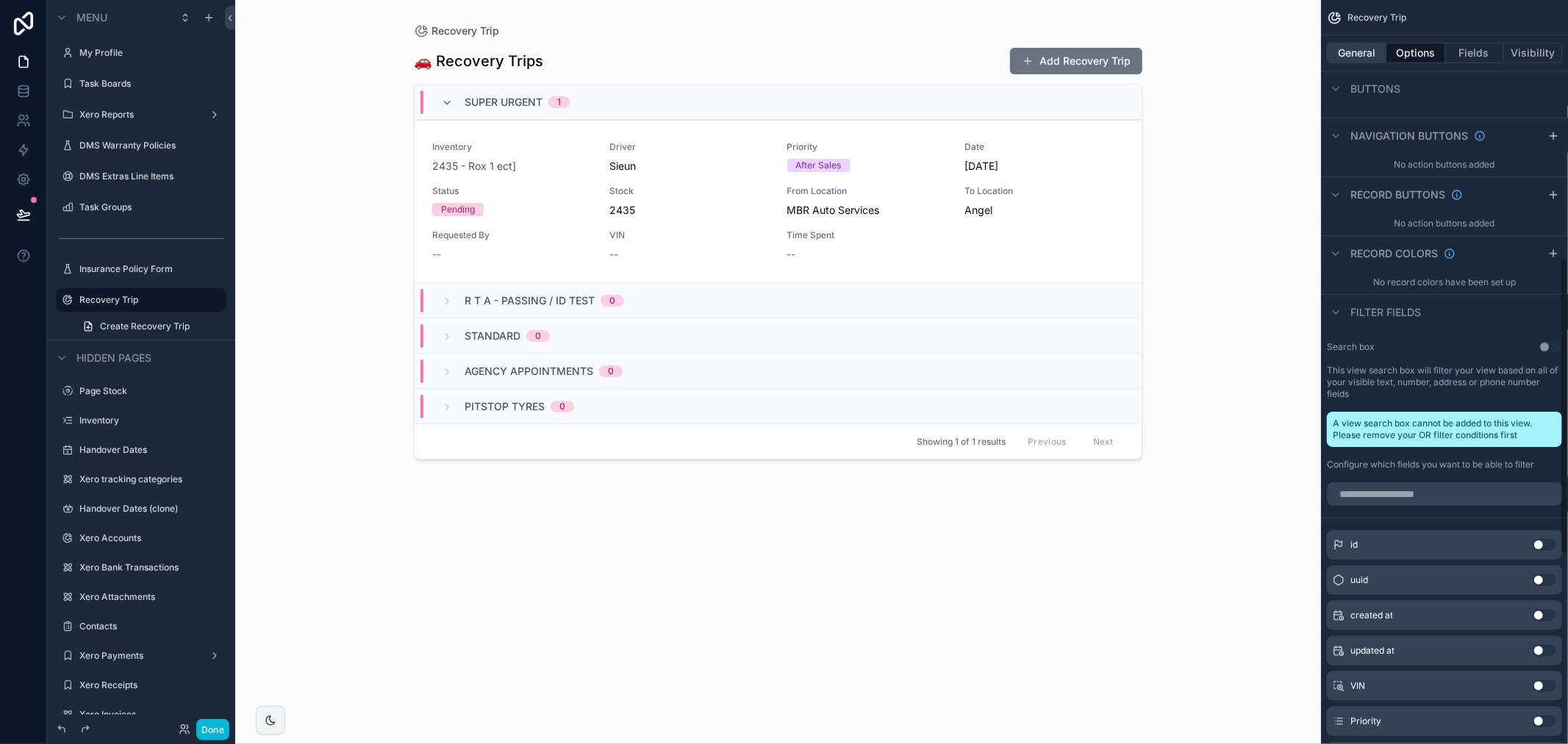
click at [1350, 48] on button "General" at bounding box center [1356, 52] width 59 height 21
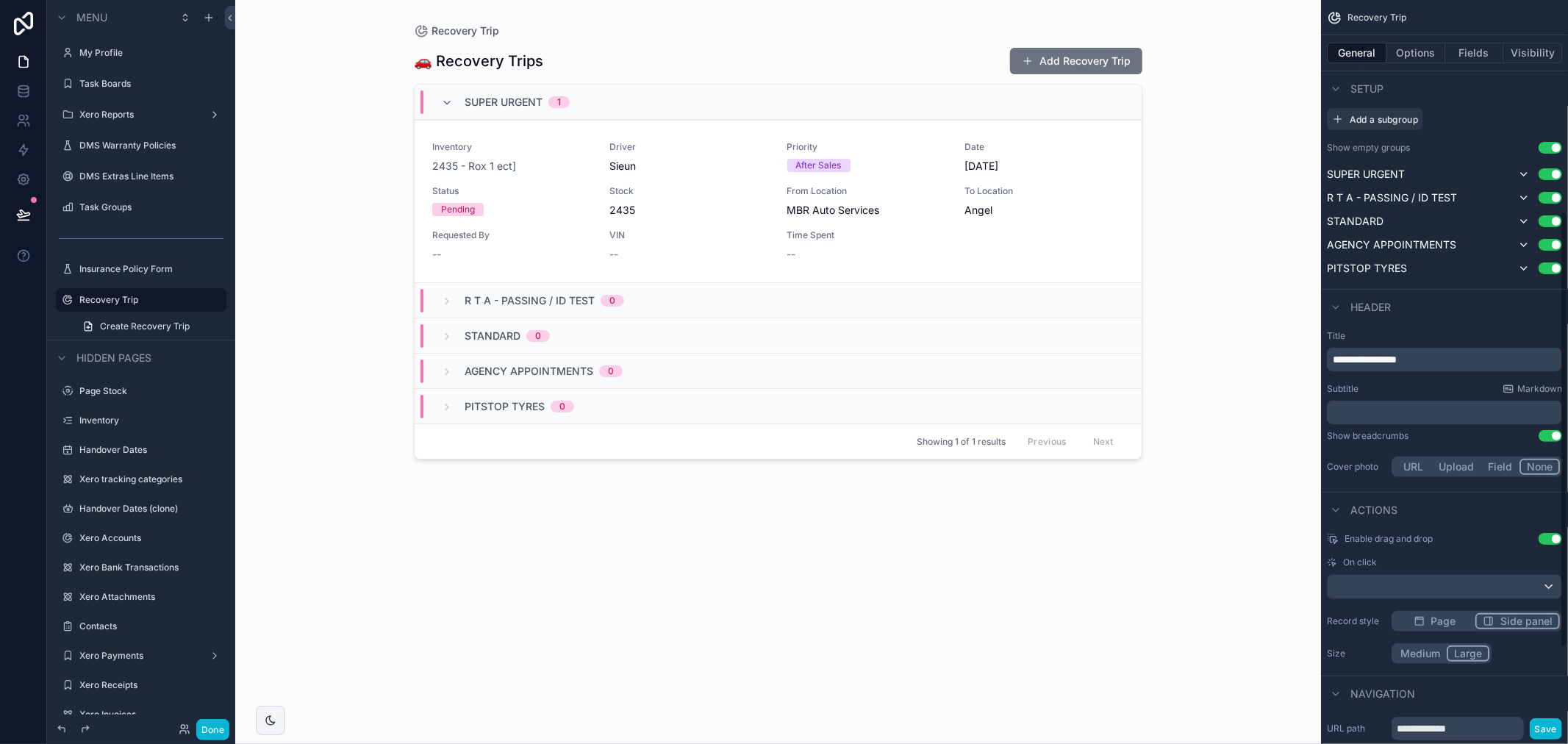
scroll to position [360, 0]
click at [1179, 295] on div "Recovery Trip 🚗 Recovery Trips Add Recovery Trip SUPER URGENT 1 Inventory 2435 …" at bounding box center [778, 372] width 1086 height 744
click at [512, 155] on div "scrollable content" at bounding box center [778, 363] width 752 height 726
click at [509, 157] on div "Inventory 2435 - Rox 1 ect]" at bounding box center [512, 157] width 160 height 32
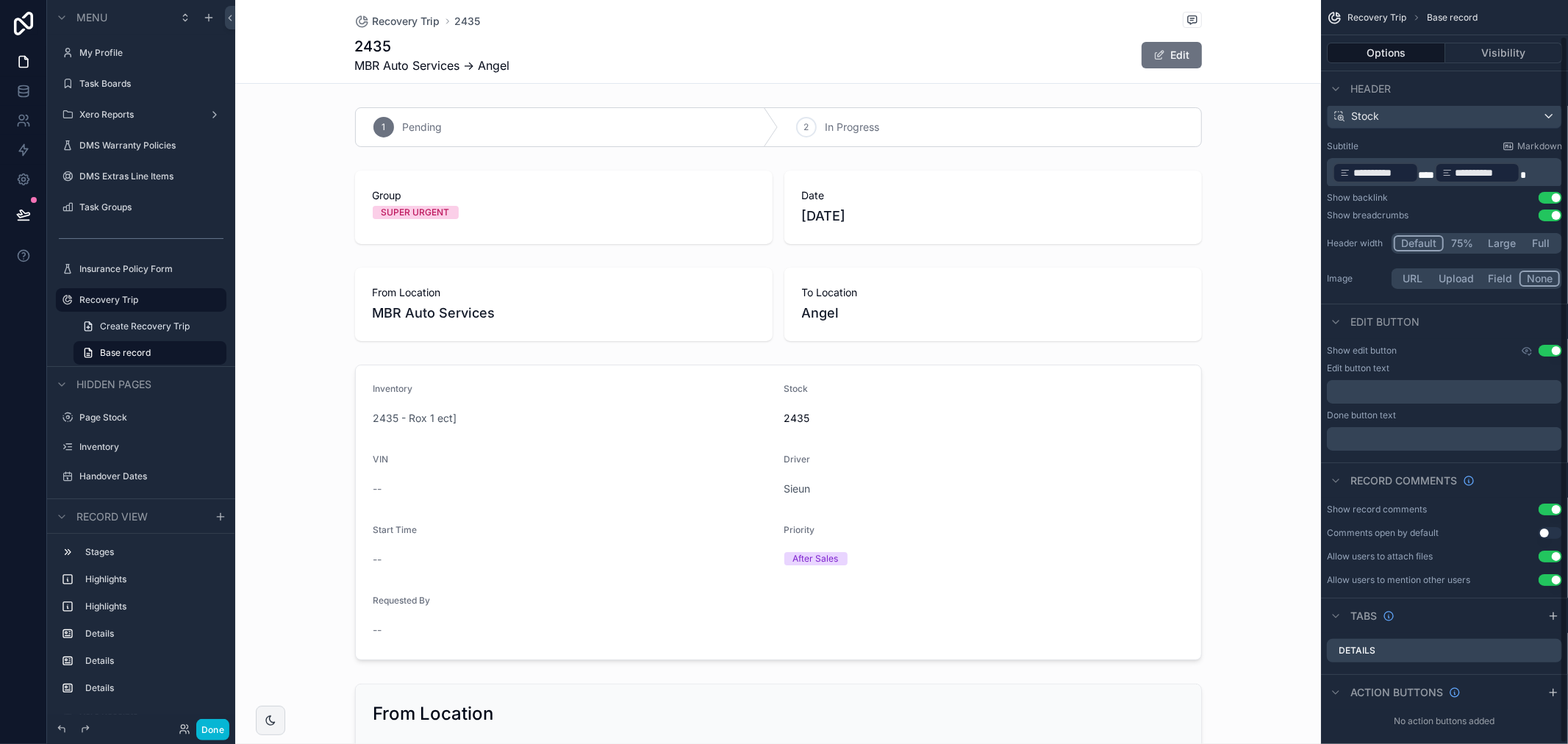
scroll to position [38, 0]
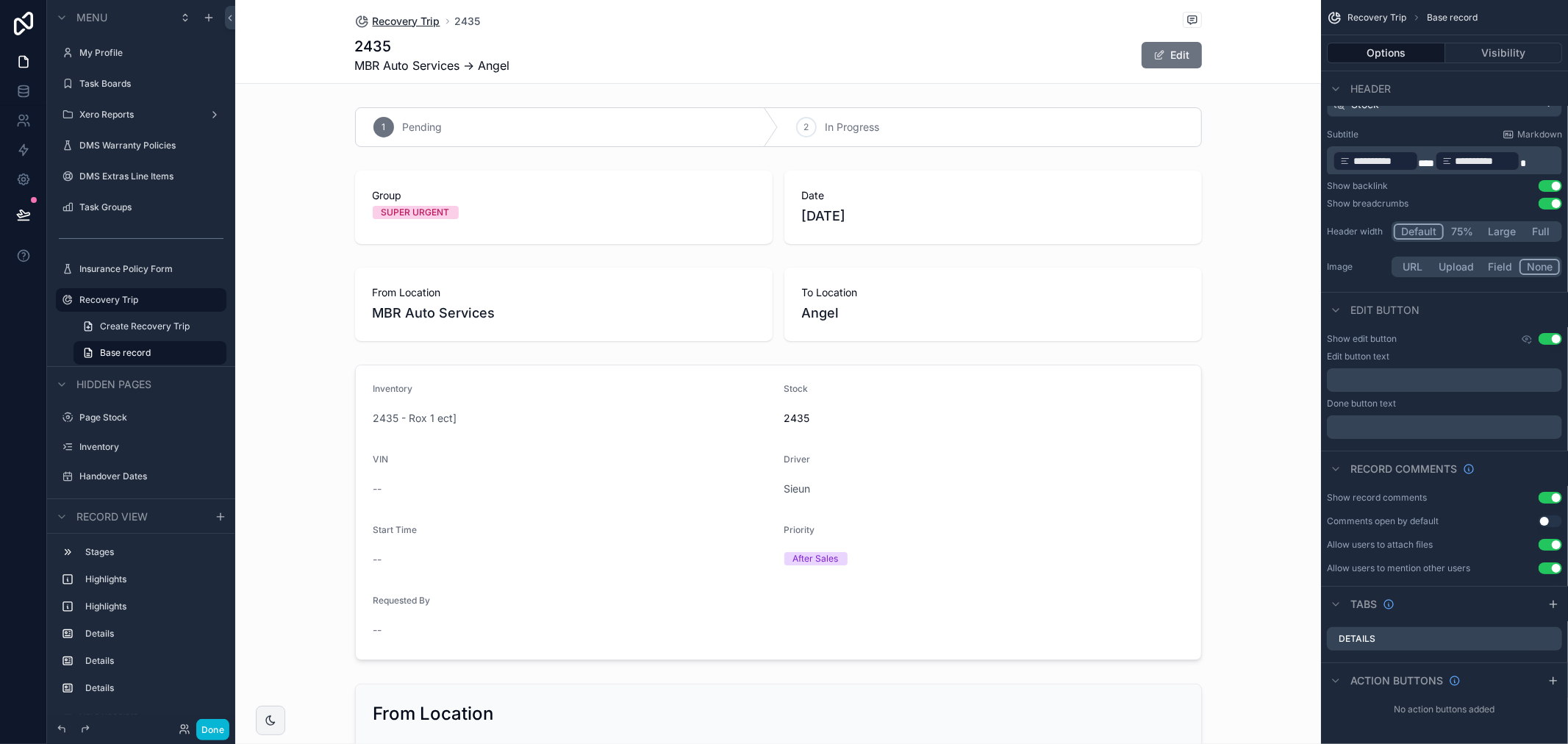
click at [413, 22] on span "Recovery Trip" at bounding box center [407, 21] width 68 height 15
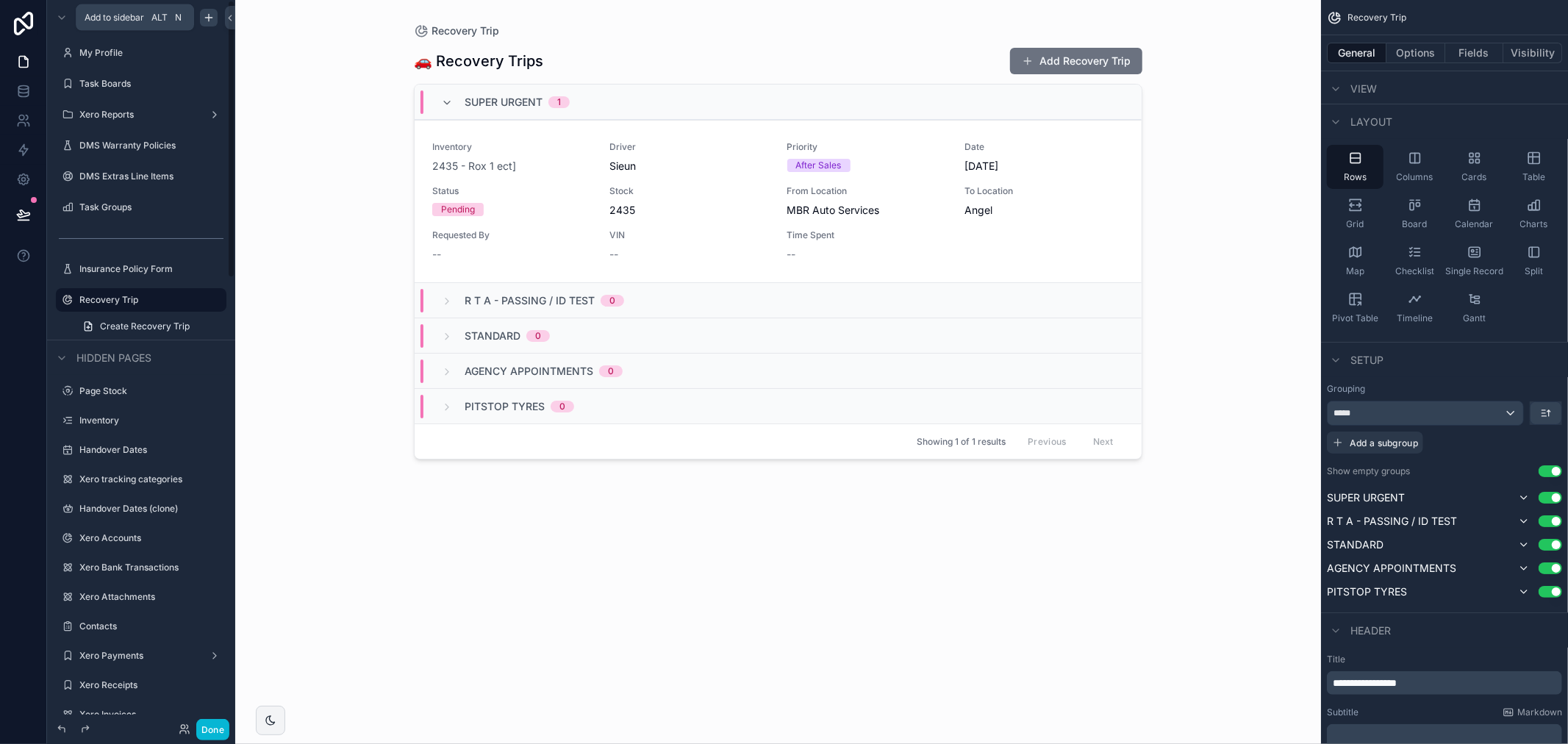
click at [203, 23] on icon "scrollable content" at bounding box center [208, 17] width 12 height 12
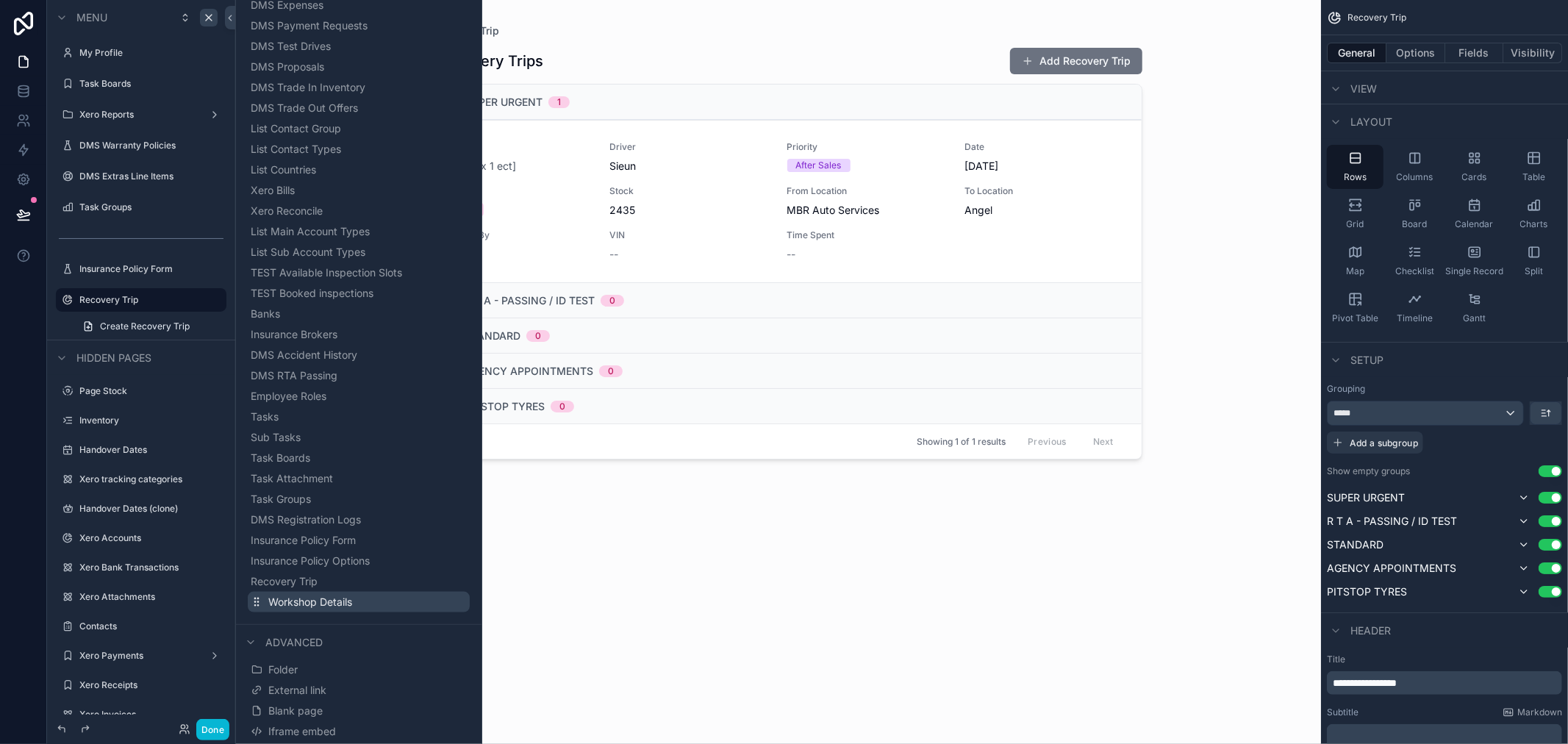
scroll to position [1334, 0]
click at [840, 28] on div "Recovery Trip" at bounding box center [778, 30] width 729 height 15
click at [595, 48] on div "🚗 Recovery Trips Add Recovery Trip" at bounding box center [778, 61] width 729 height 28
click at [35, 9] on link at bounding box center [23, 23] width 47 height 47
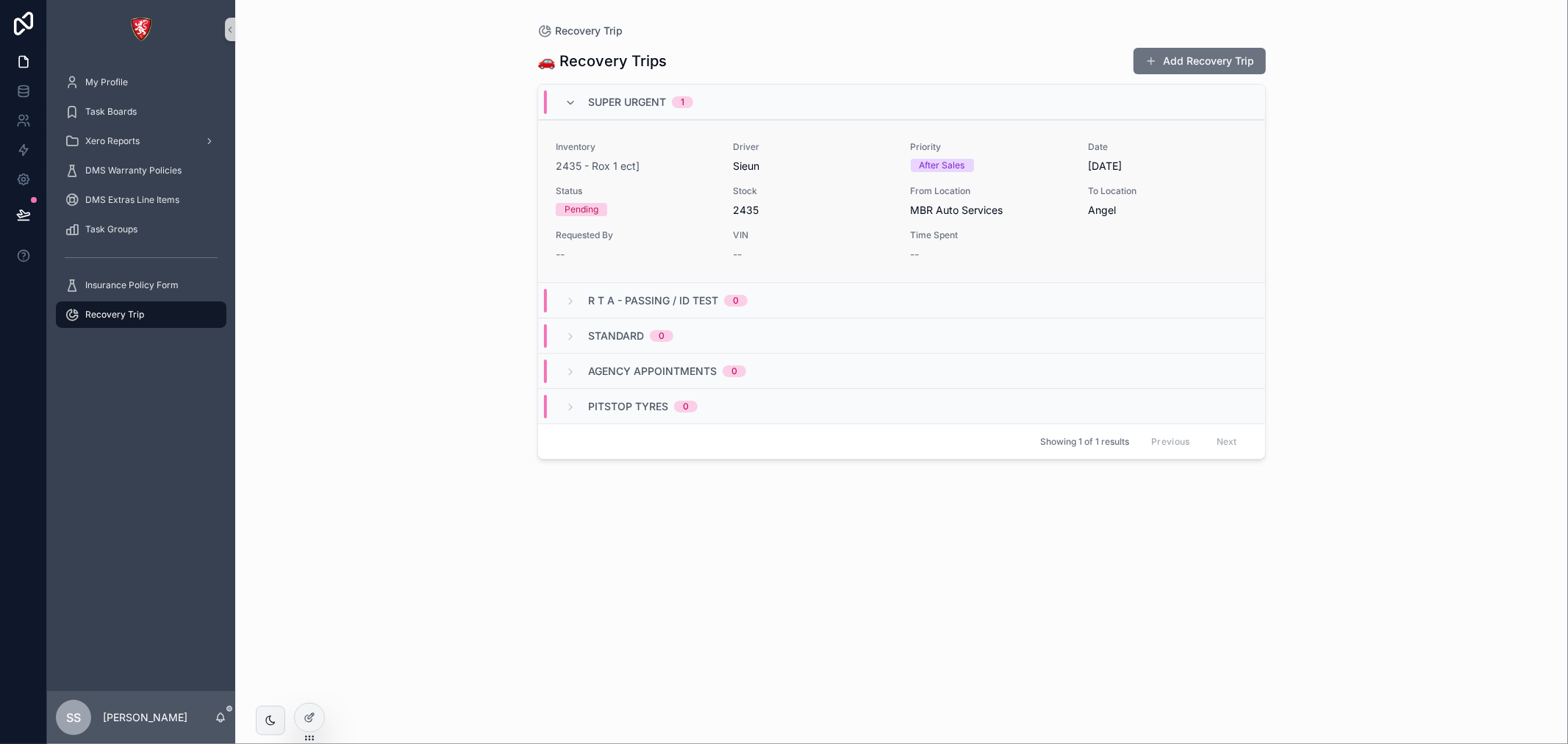
click at [626, 193] on span "Status" at bounding box center [635, 191] width 160 height 12
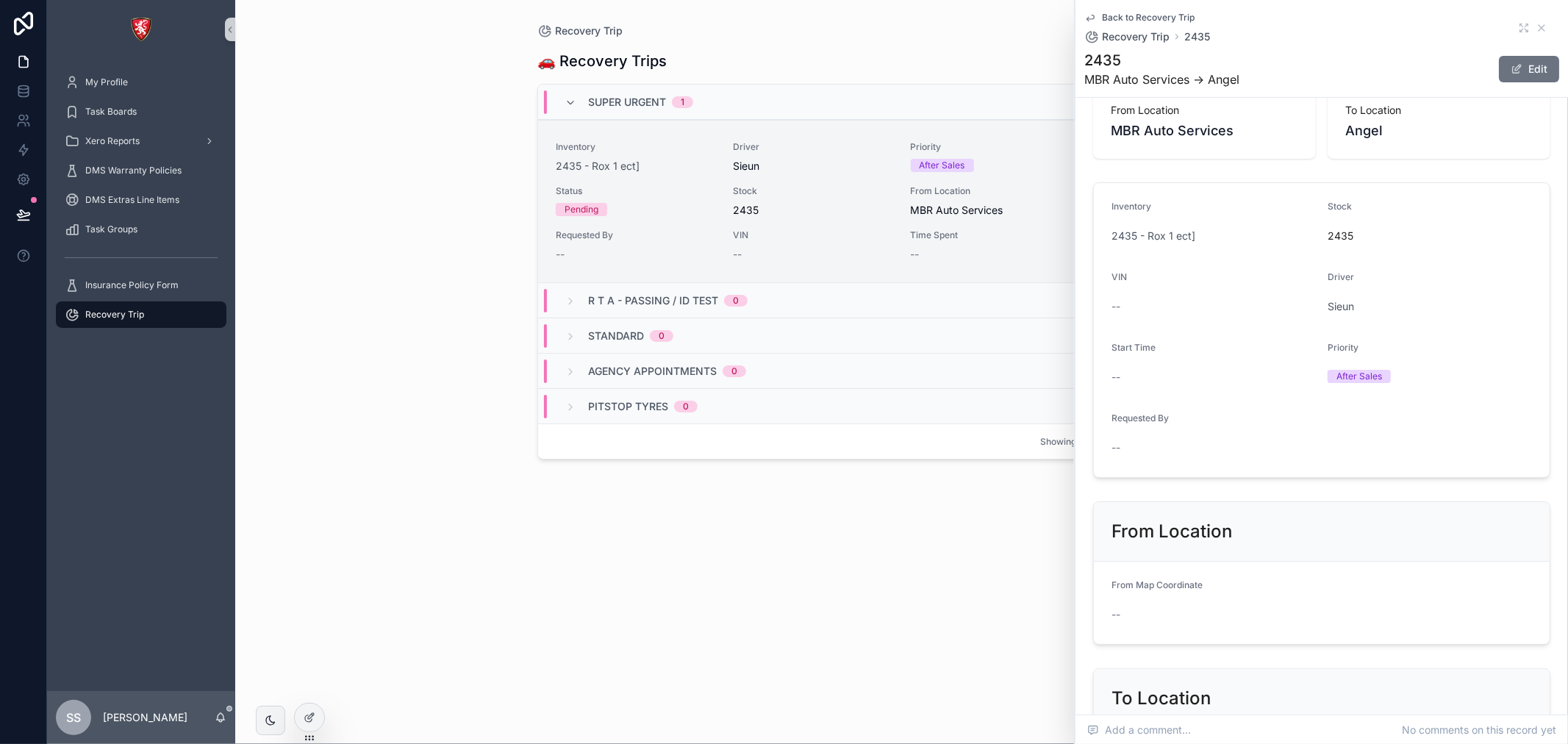
scroll to position [394, 0]
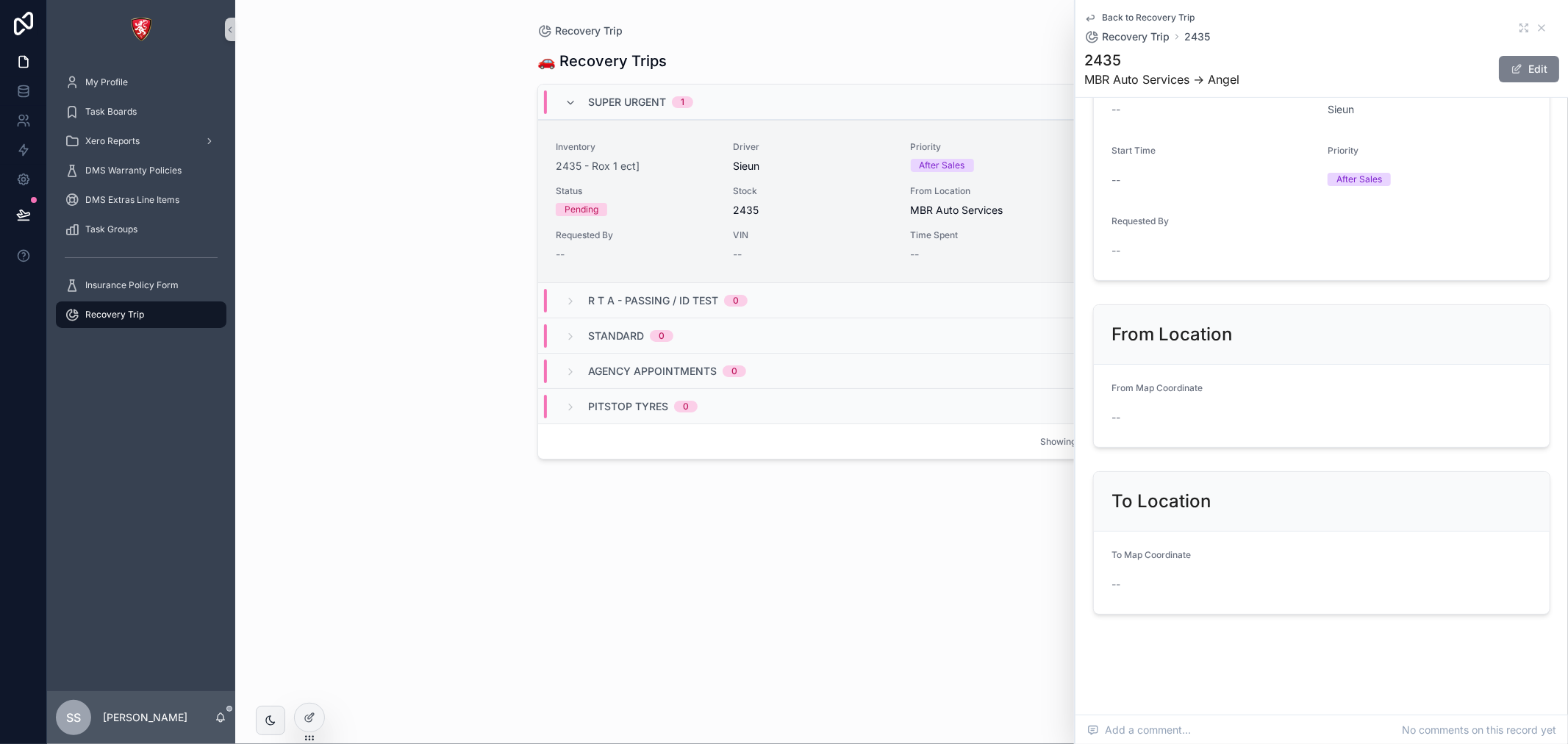
click at [1516, 60] on button "Edit" at bounding box center [1529, 69] width 60 height 26
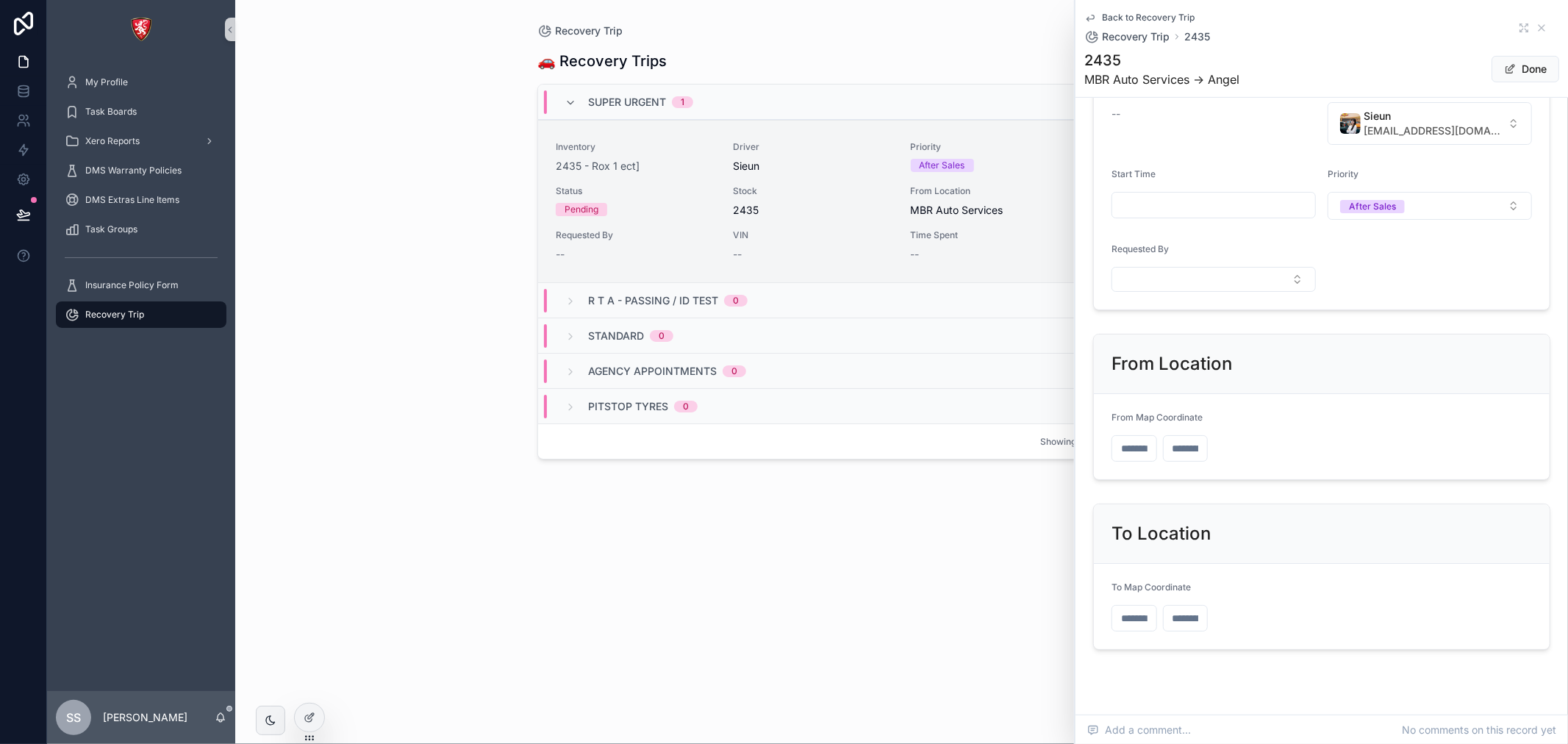
click at [1131, 435] on div "scrollable content" at bounding box center [1134, 448] width 46 height 26
click at [1140, 447] on input "scrollable content" at bounding box center [1134, 448] width 44 height 21
click at [1187, 451] on input "scrollable content" at bounding box center [1186, 448] width 44 height 21
click at [1151, 451] on input "scrollable content" at bounding box center [1134, 448] width 44 height 21
click at [1185, 451] on input "scrollable content" at bounding box center [1186, 448] width 44 height 21
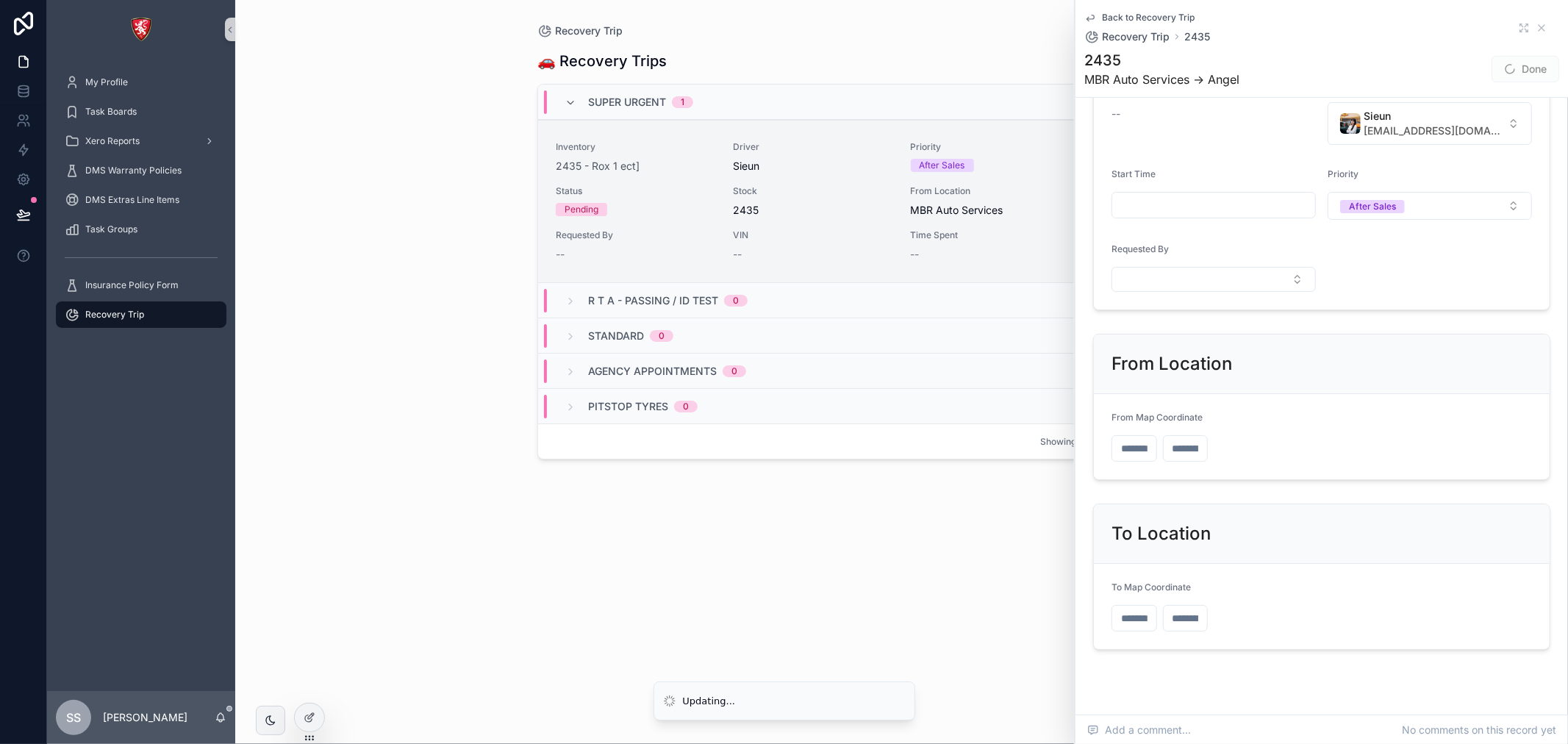
click at [1134, 449] on input "scrollable content" at bounding box center [1134, 448] width 44 height 21
click at [1159, 412] on span "From Map Coordinate" at bounding box center [1157, 417] width 91 height 11
click at [310, 702] on div at bounding box center [310, 688] width 23 height 29
click at [311, 707] on div at bounding box center [310, 717] width 29 height 28
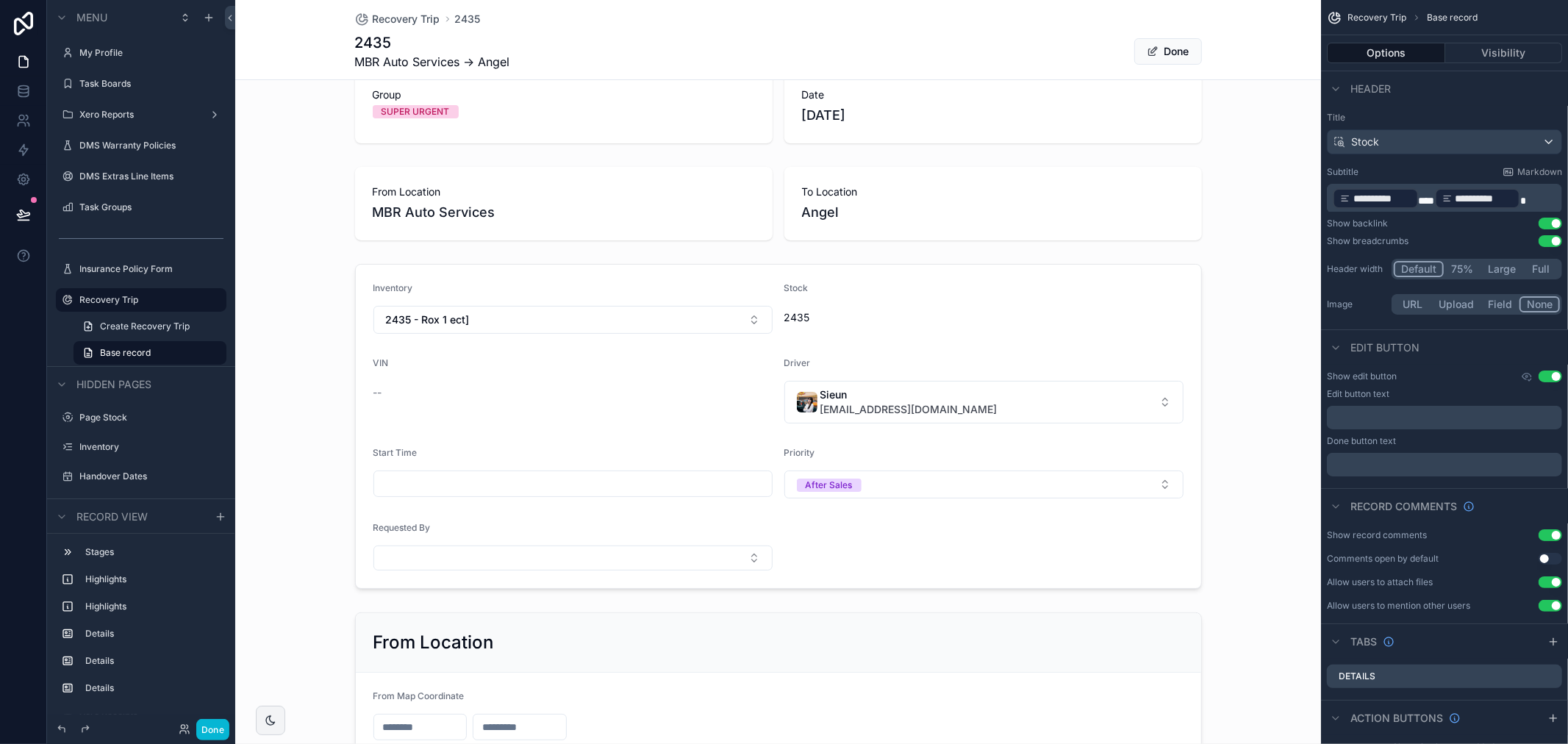
scroll to position [82, 0]
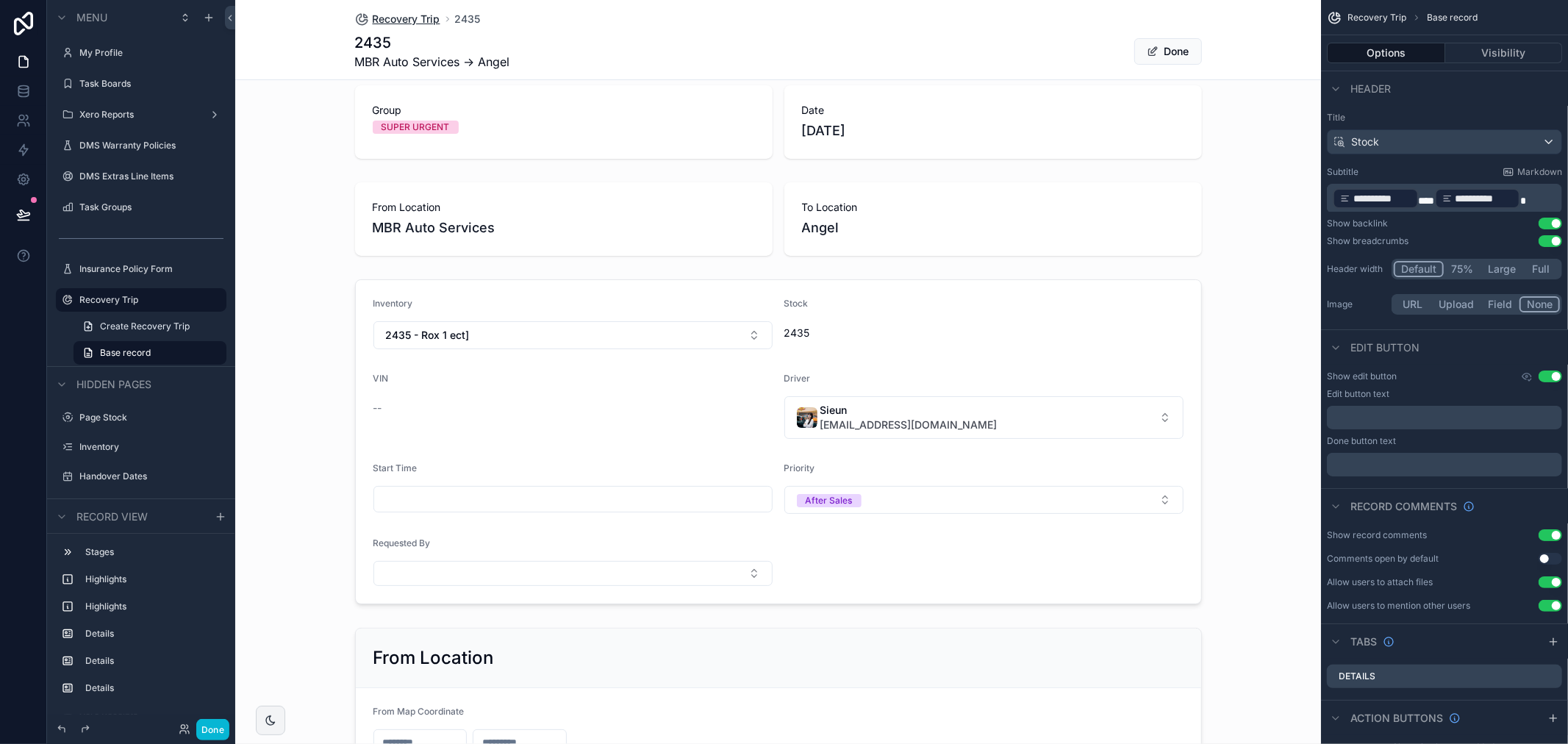
click at [410, 15] on span "Recovery Trip" at bounding box center [407, 19] width 68 height 15
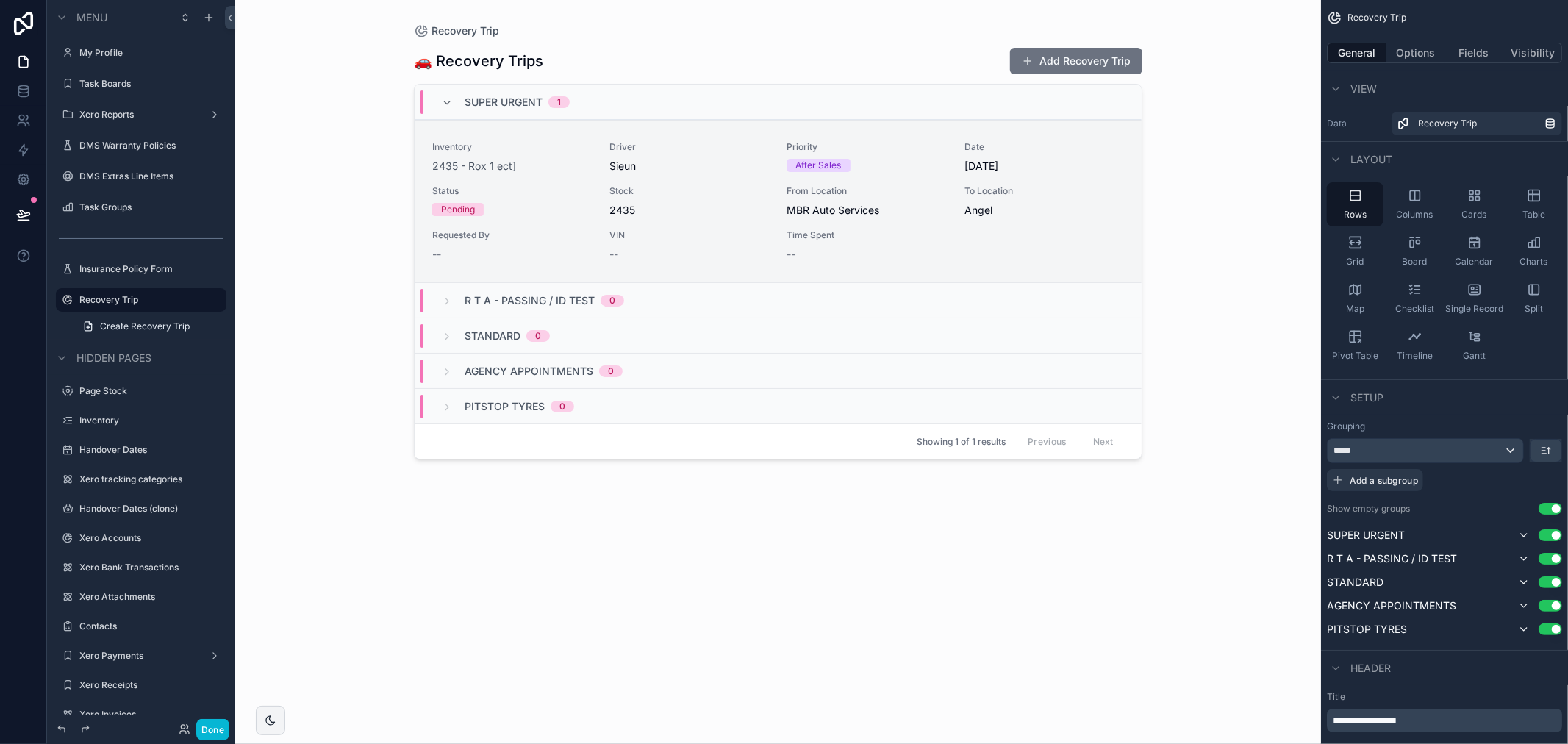
drag, startPoint x: 1356, startPoint y: 293, endPoint x: 1326, endPoint y: 533, distance: 241.9
click at [1326, 533] on div "**********" at bounding box center [1444, 621] width 247 height 1243
click at [1353, 309] on span "Map" at bounding box center [1356, 308] width 19 height 12
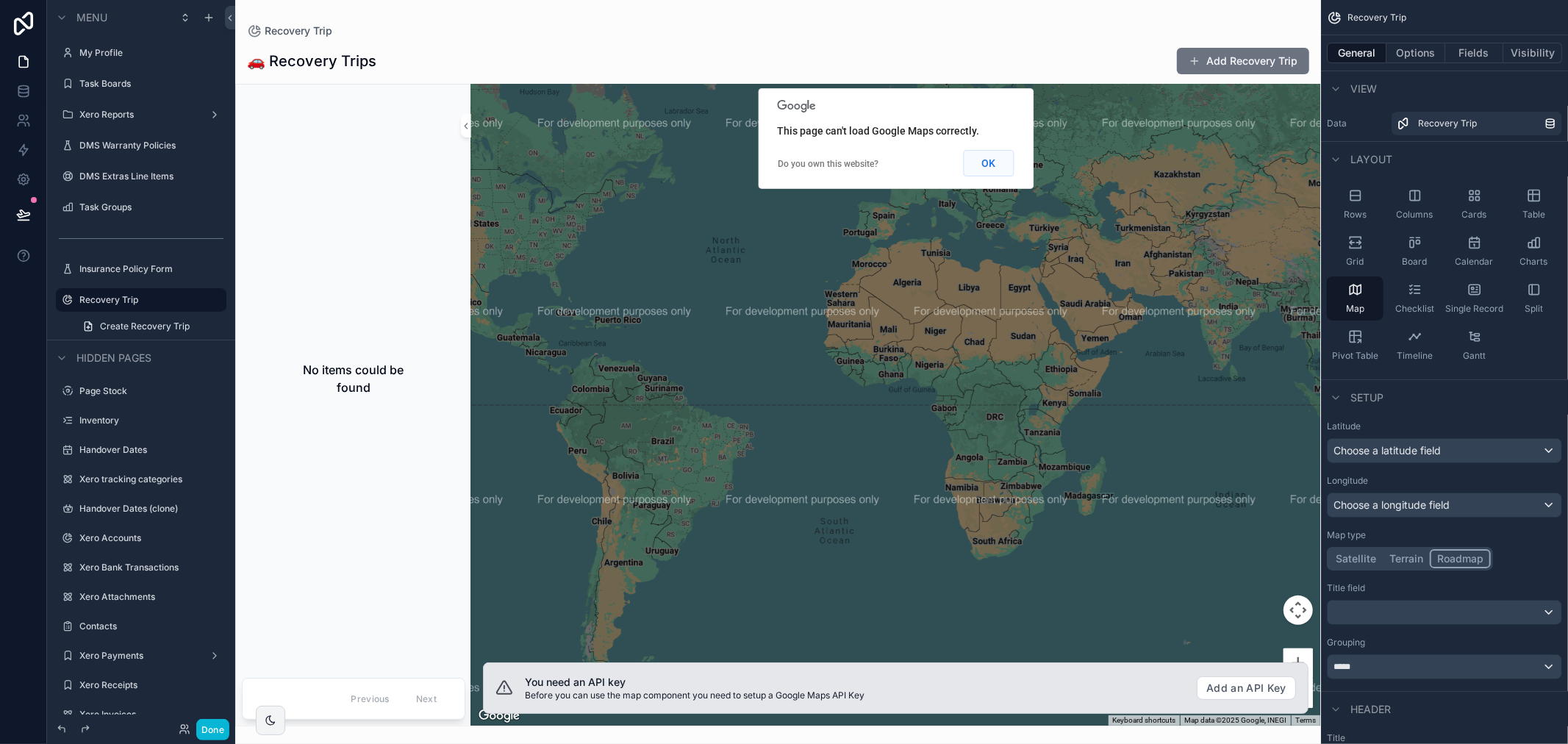
click at [993, 160] on button "OK" at bounding box center [989, 163] width 51 height 26
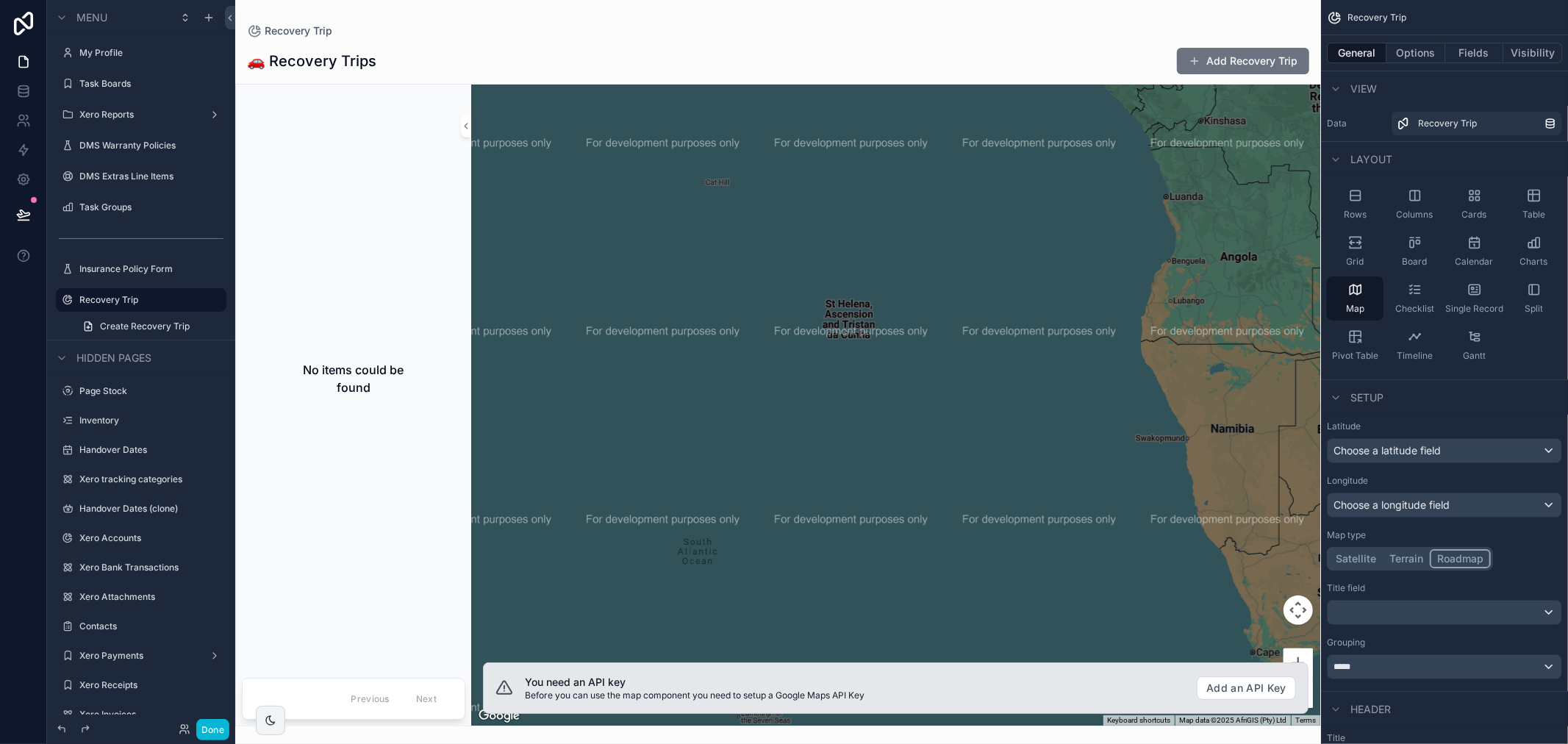
drag, startPoint x: 755, startPoint y: 497, endPoint x: 1050, endPoint y: 371, distance: 320.8
click at [1052, 375] on div "scrollable content" at bounding box center [896, 405] width 849 height 641
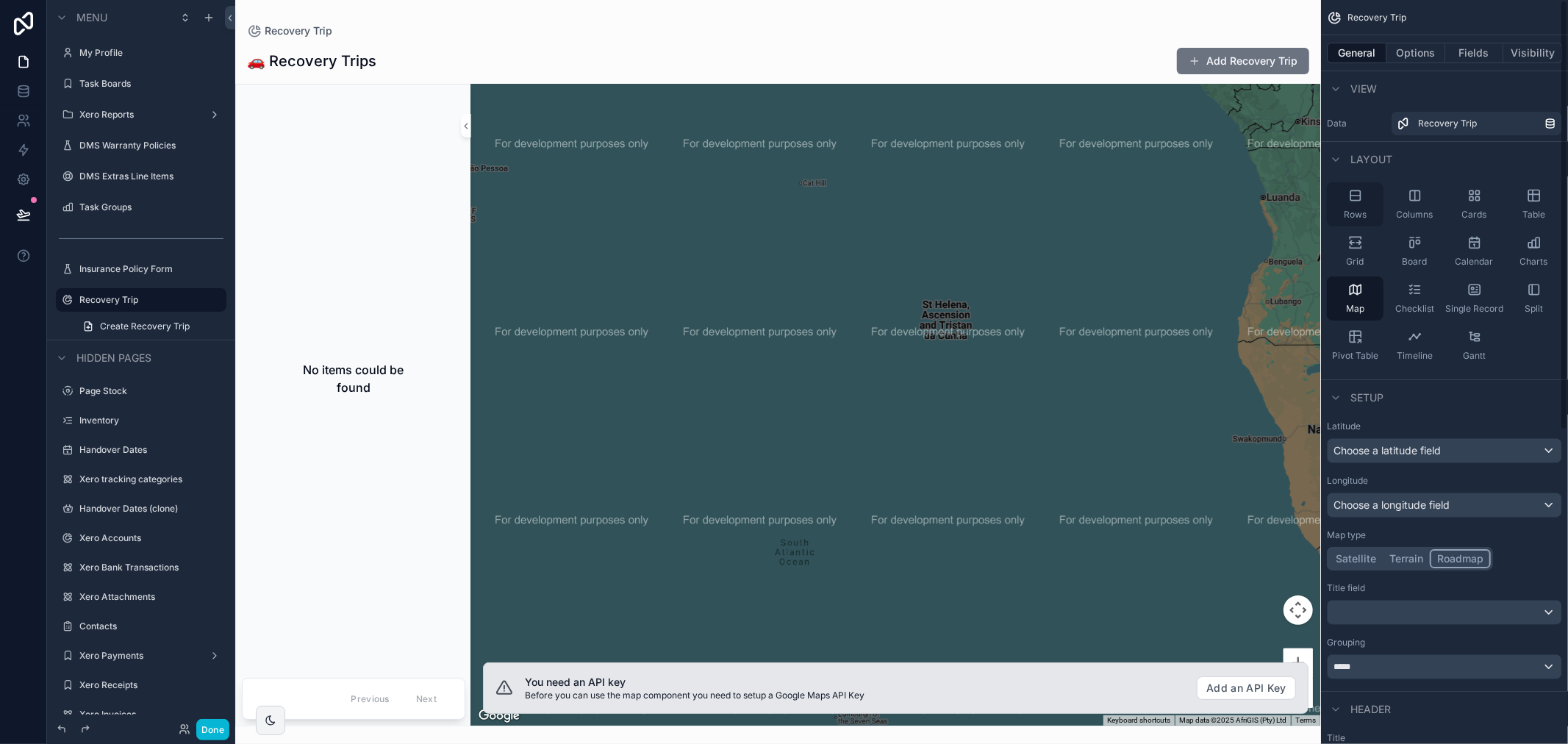
click at [1356, 203] on div "Rows" at bounding box center [1355, 204] width 56 height 44
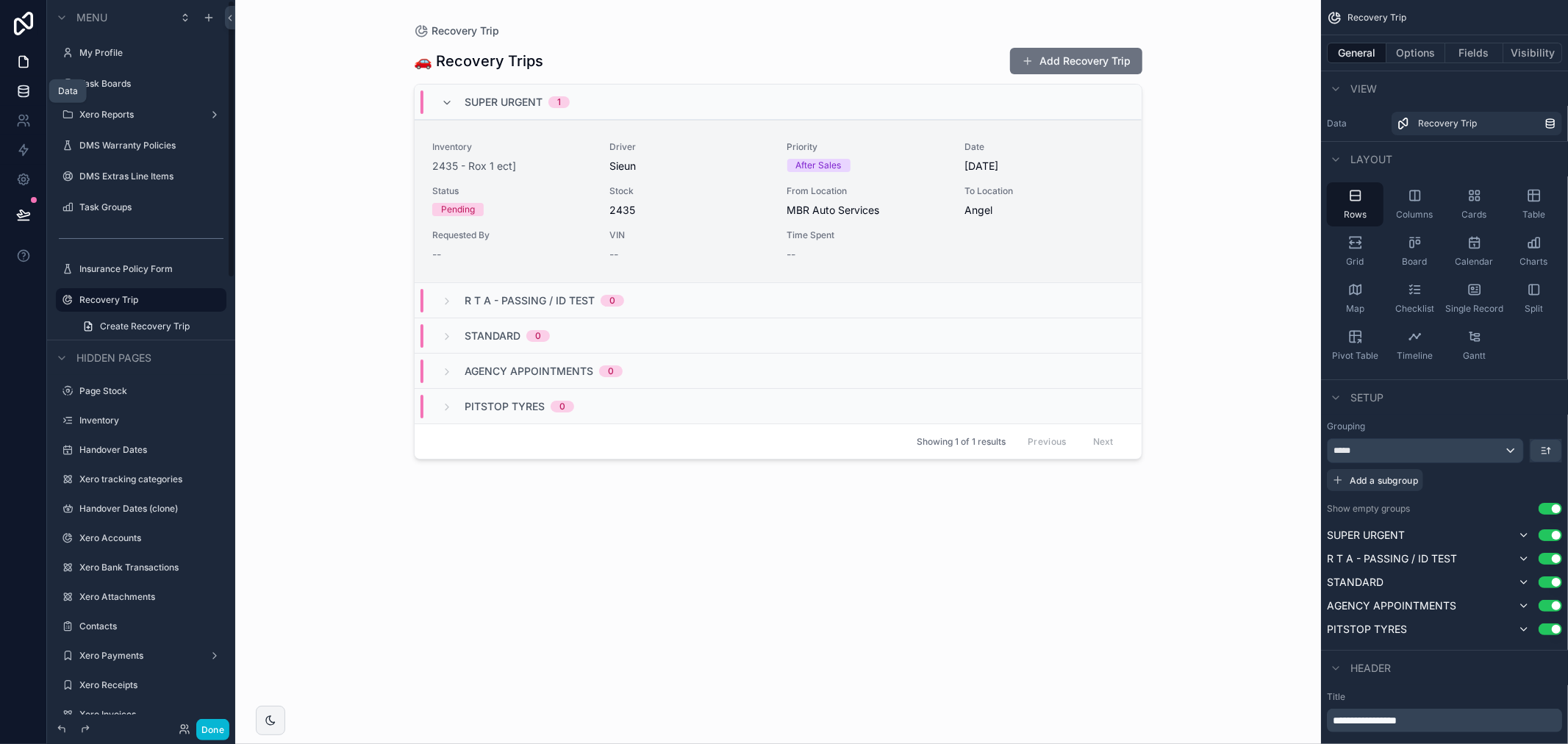
click at [22, 90] on icon at bounding box center [23, 87] width 9 height 4
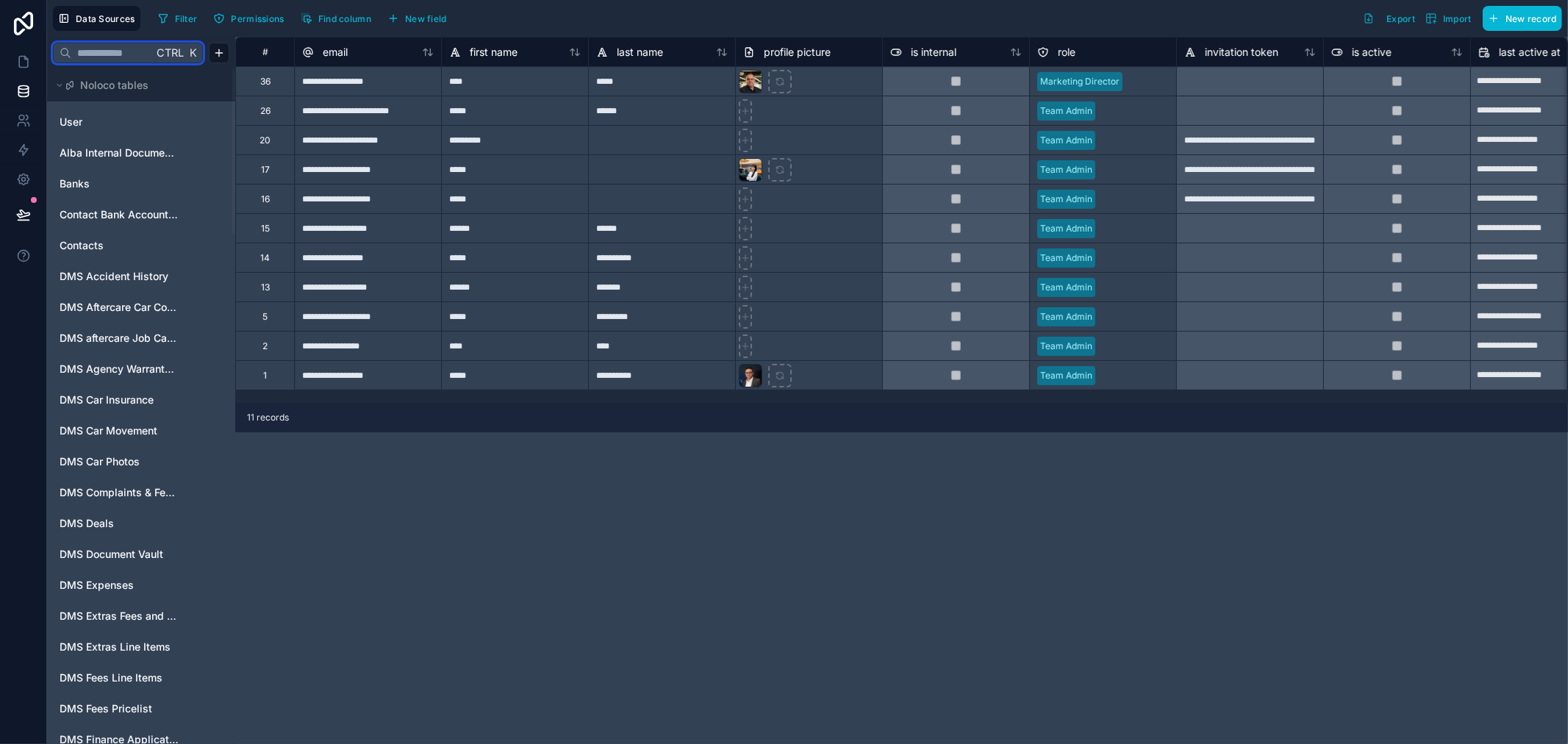
click at [116, 50] on input "text" at bounding box center [112, 52] width 82 height 26
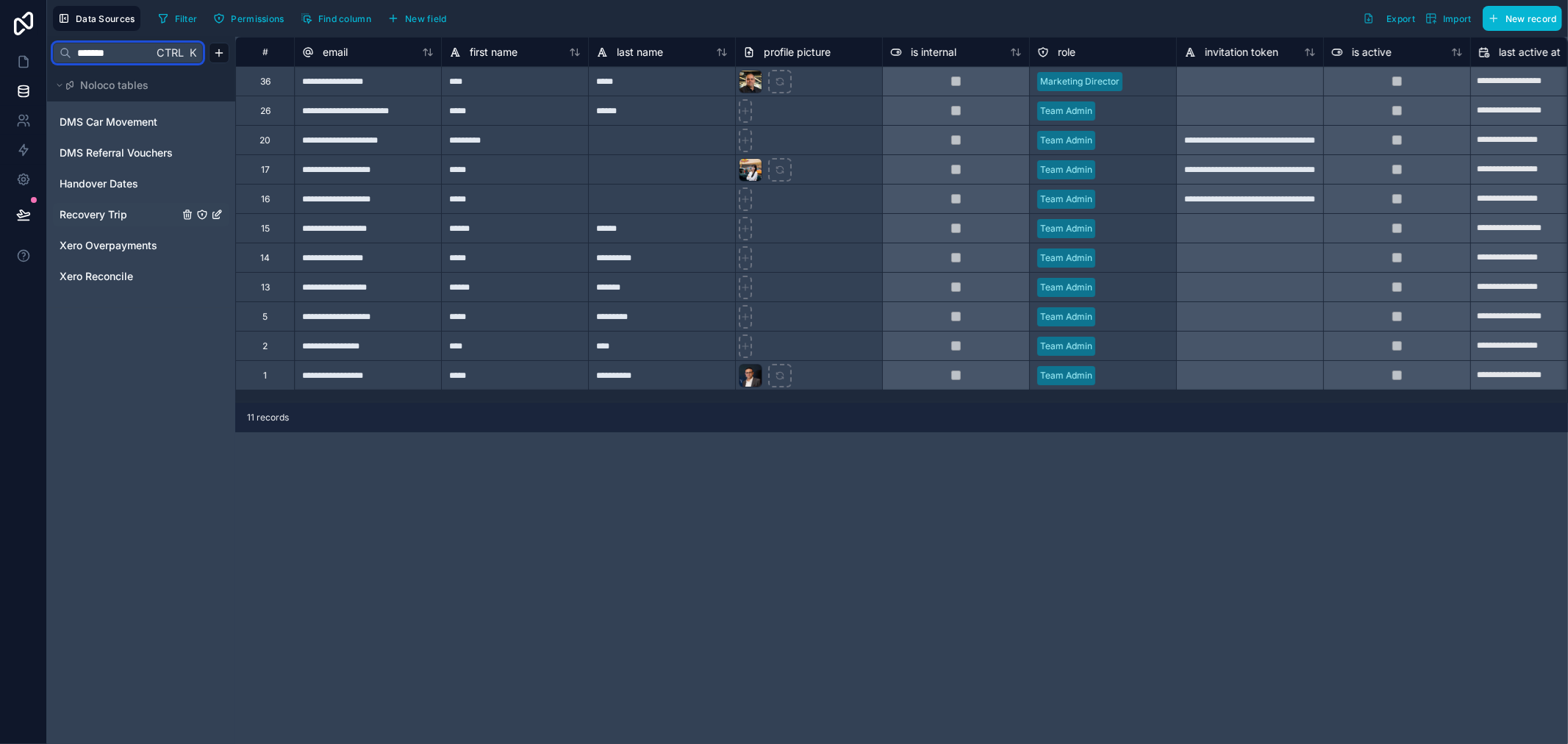
type input "*******"
click at [75, 209] on span "Recovery Trip" at bounding box center [93, 215] width 68 height 15
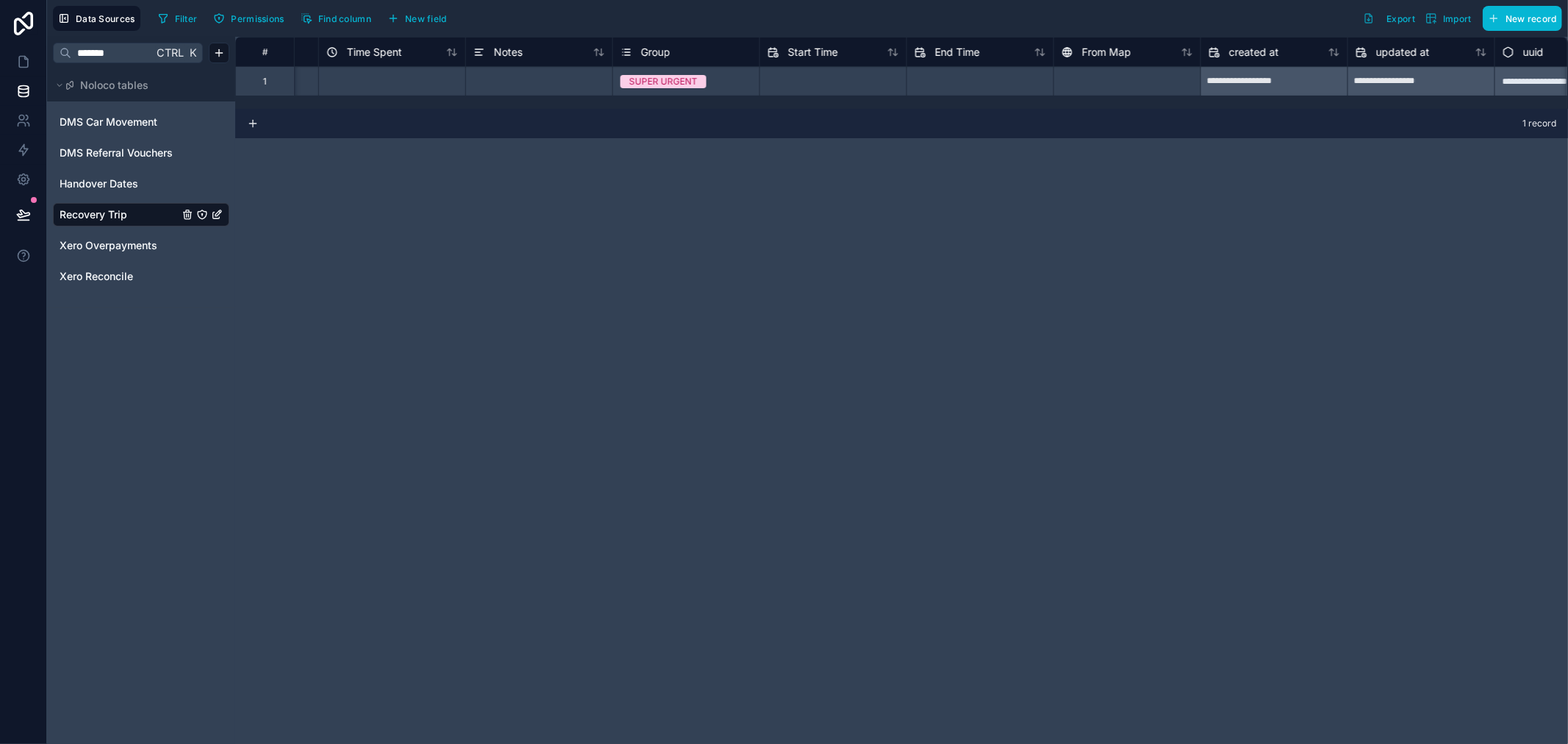
scroll to position [0, 1520]
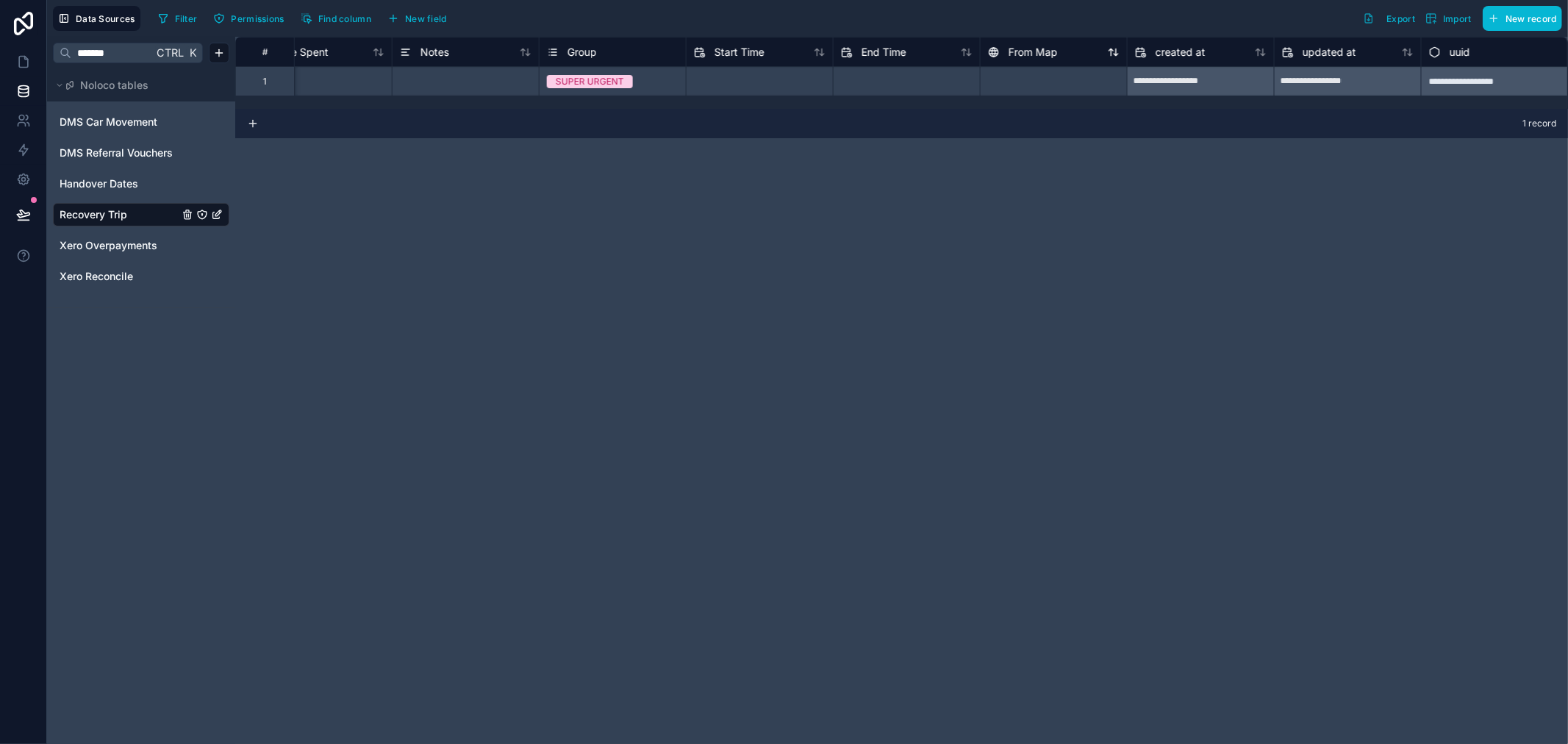
click at [1038, 56] on span "From Map" at bounding box center [1034, 52] width 49 height 15
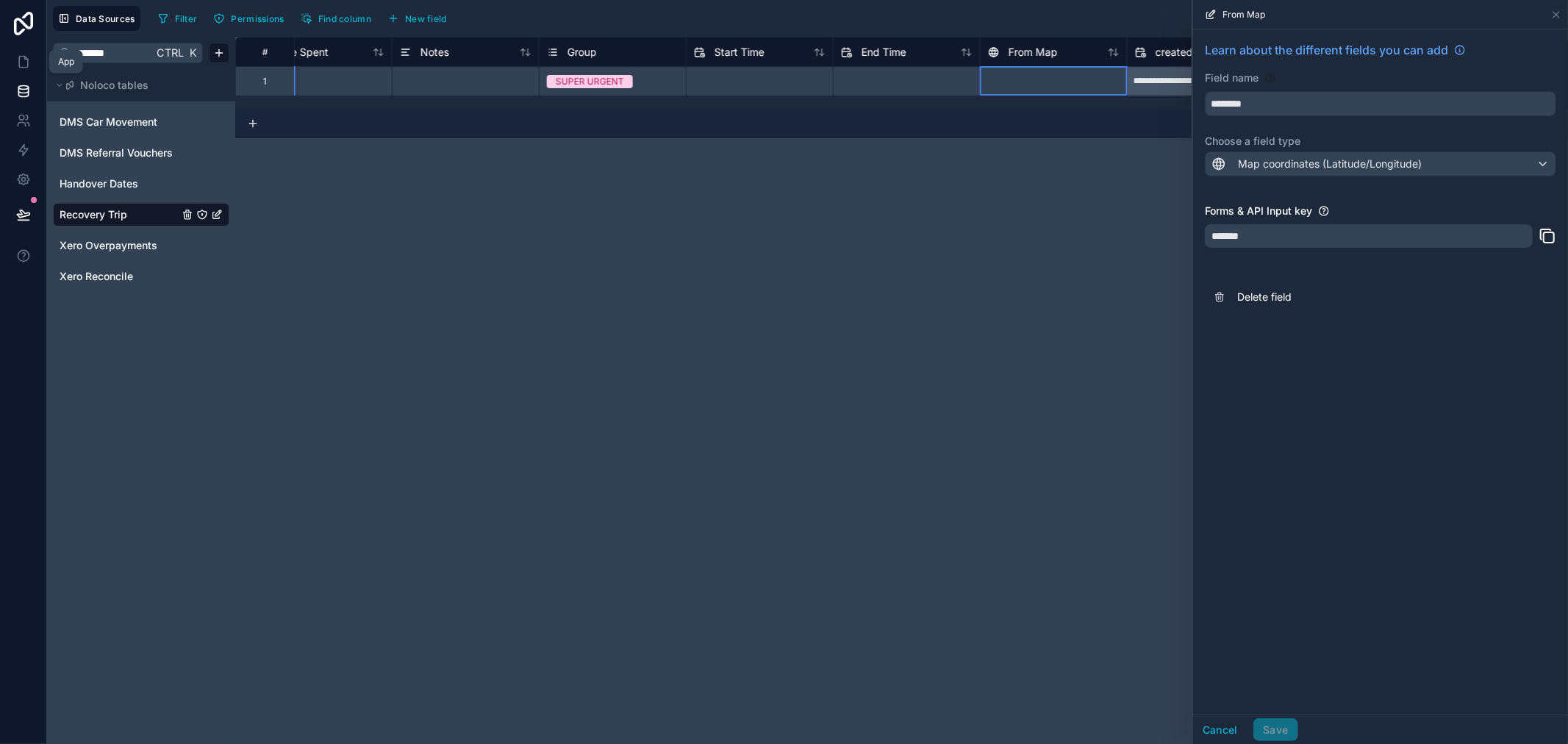
click at [22, 39] on link at bounding box center [23, 23] width 47 height 47
click at [19, 67] on icon at bounding box center [23, 62] width 8 height 11
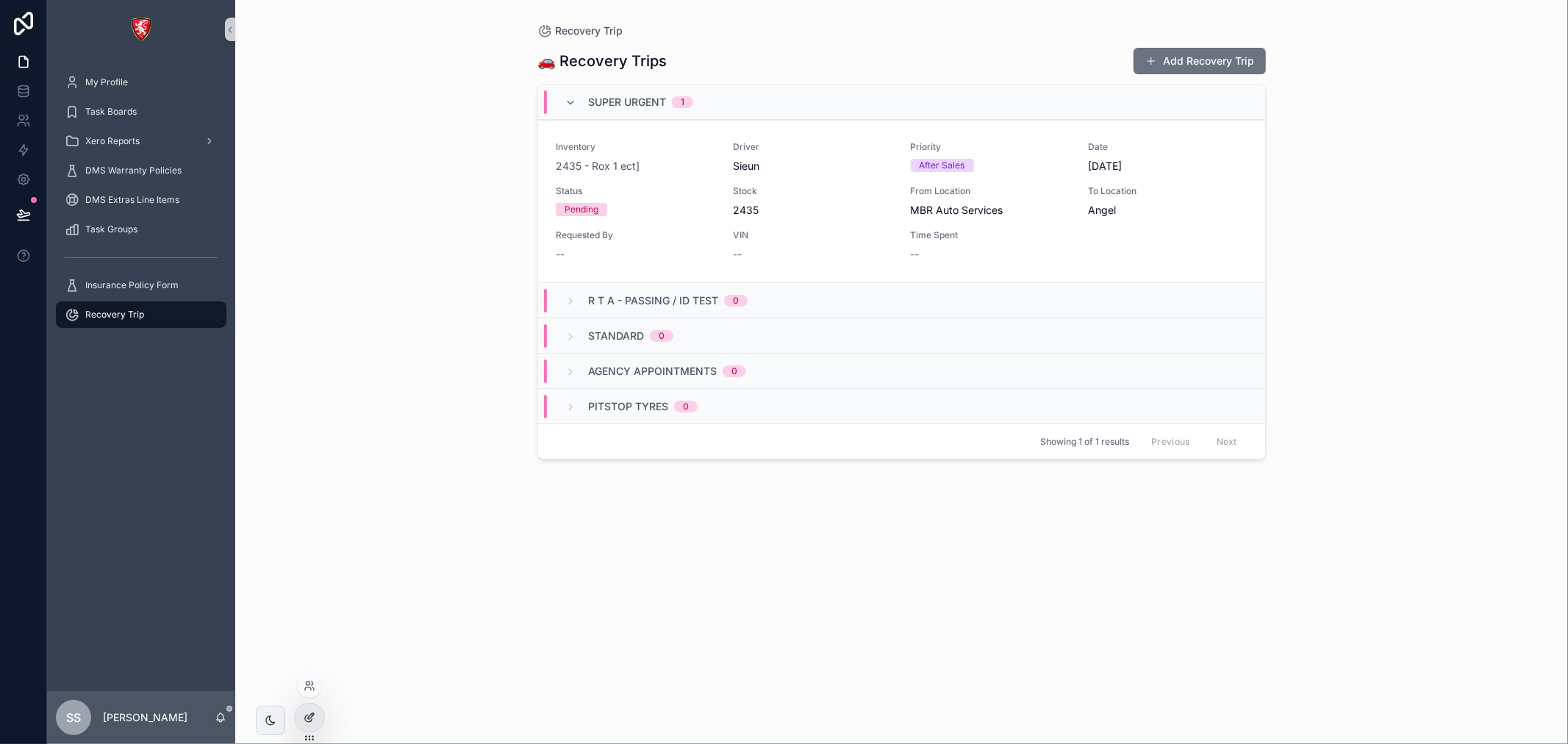
click at [297, 713] on div at bounding box center [310, 717] width 29 height 28
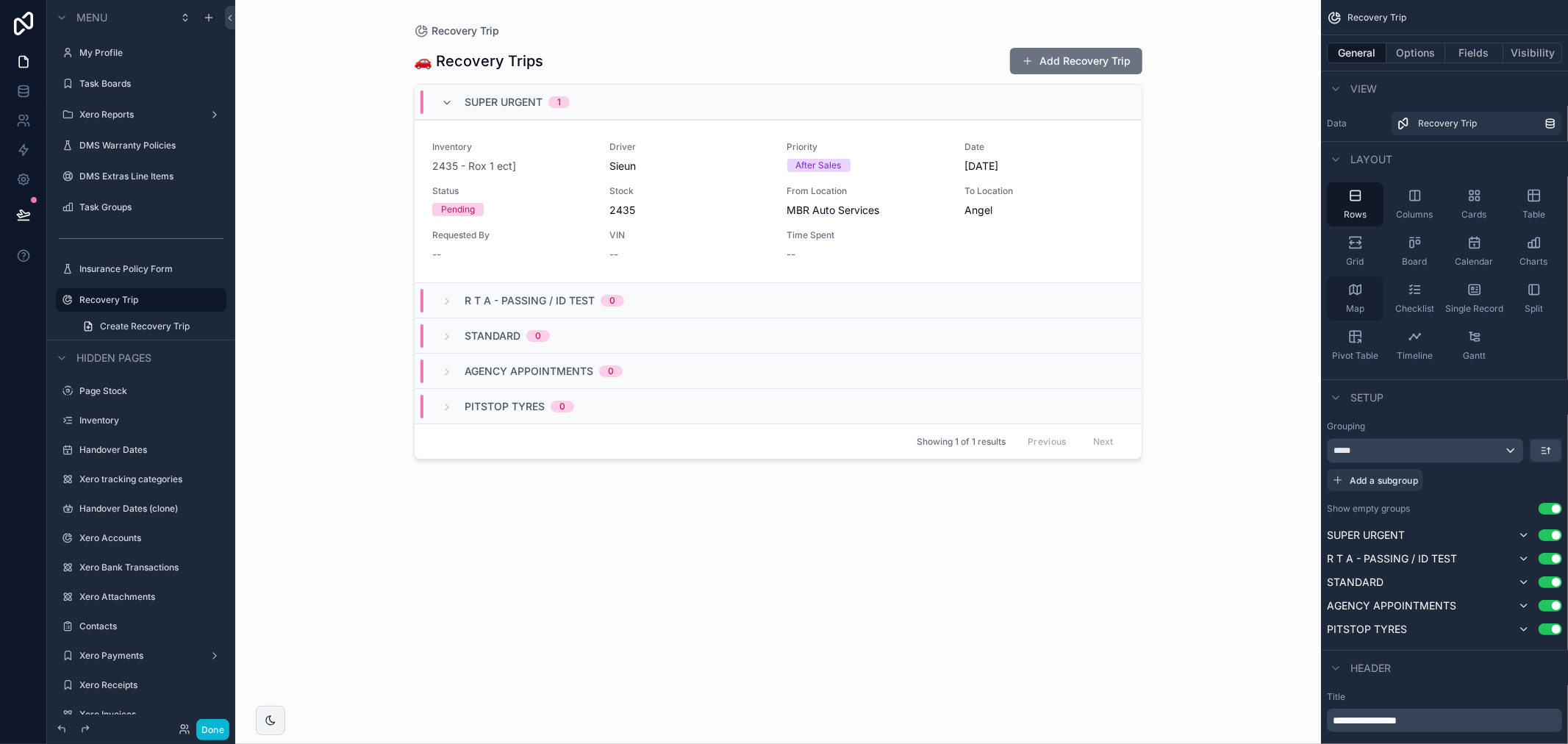
click at [1360, 303] on span "Map" at bounding box center [1356, 308] width 19 height 12
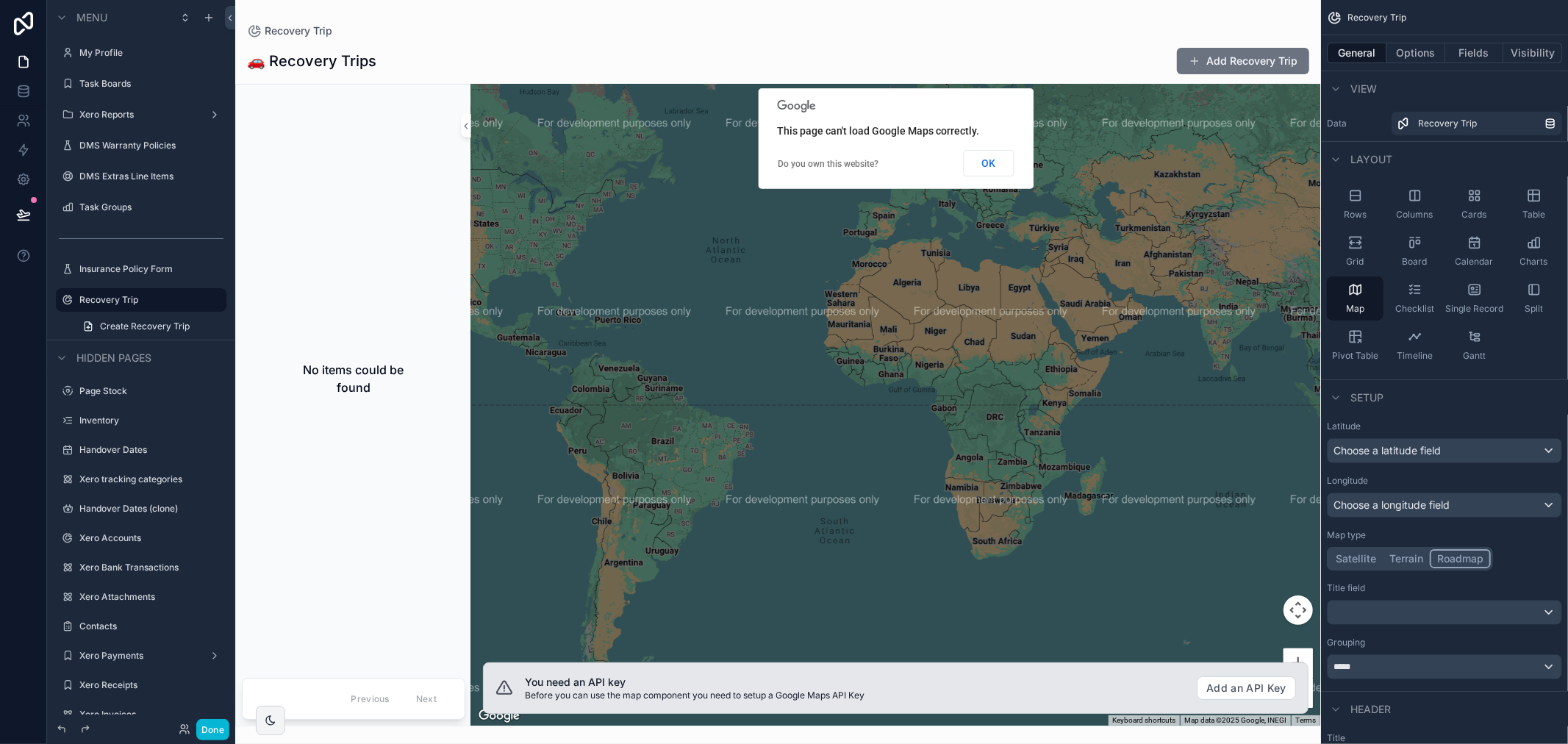
click at [1241, 684] on div "scrollable content" at bounding box center [778, 372] width 1086 height 744
click at [1255, 692] on button "Add an API Key" at bounding box center [1246, 688] width 100 height 23
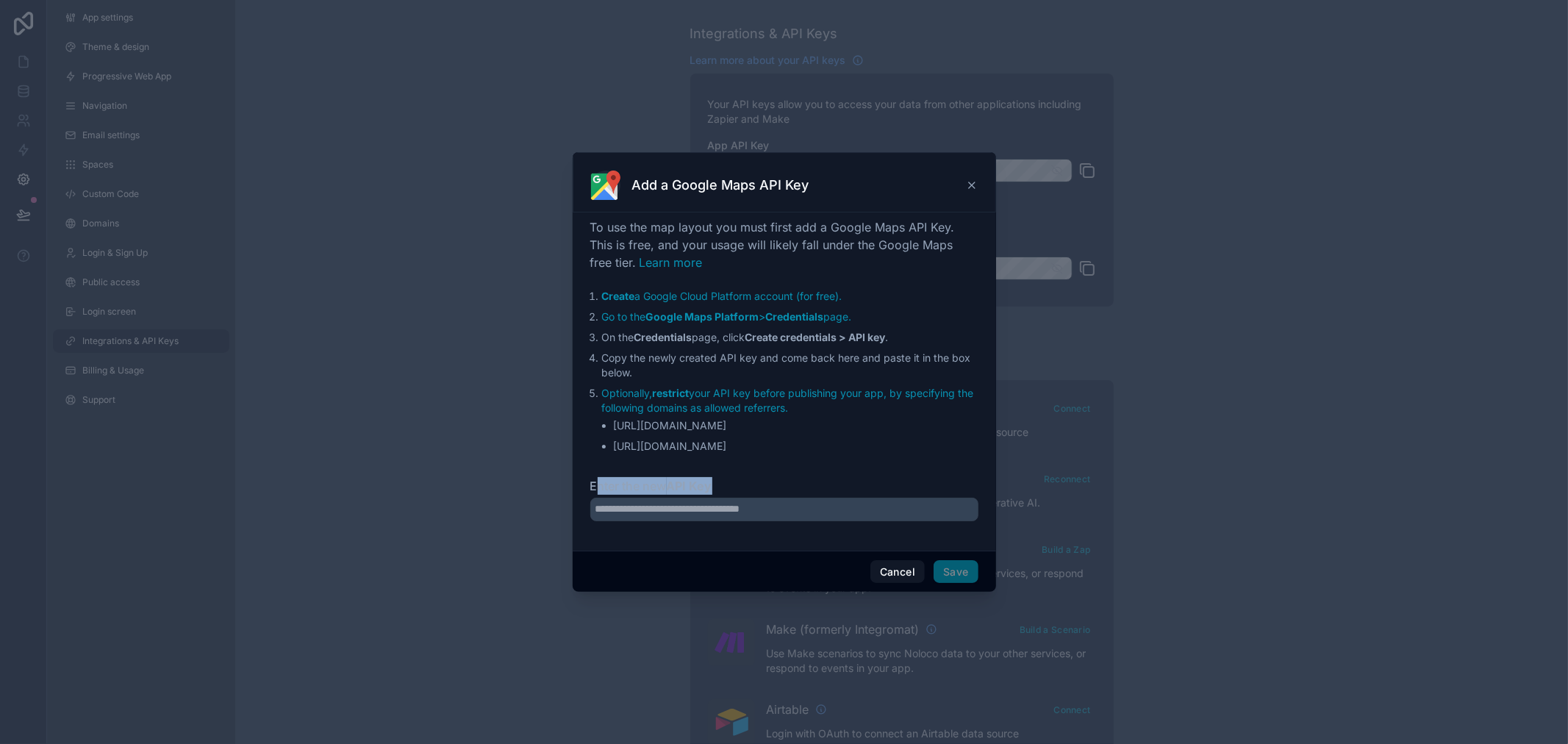
drag, startPoint x: 598, startPoint y: 475, endPoint x: 783, endPoint y: 472, distance: 185.0
click at [783, 472] on div "To use the map layout you must first add a Google Maps API Key. This is free, a…" at bounding box center [784, 378] width 388 height 320
